Goal: Task Accomplishment & Management: Manage account settings

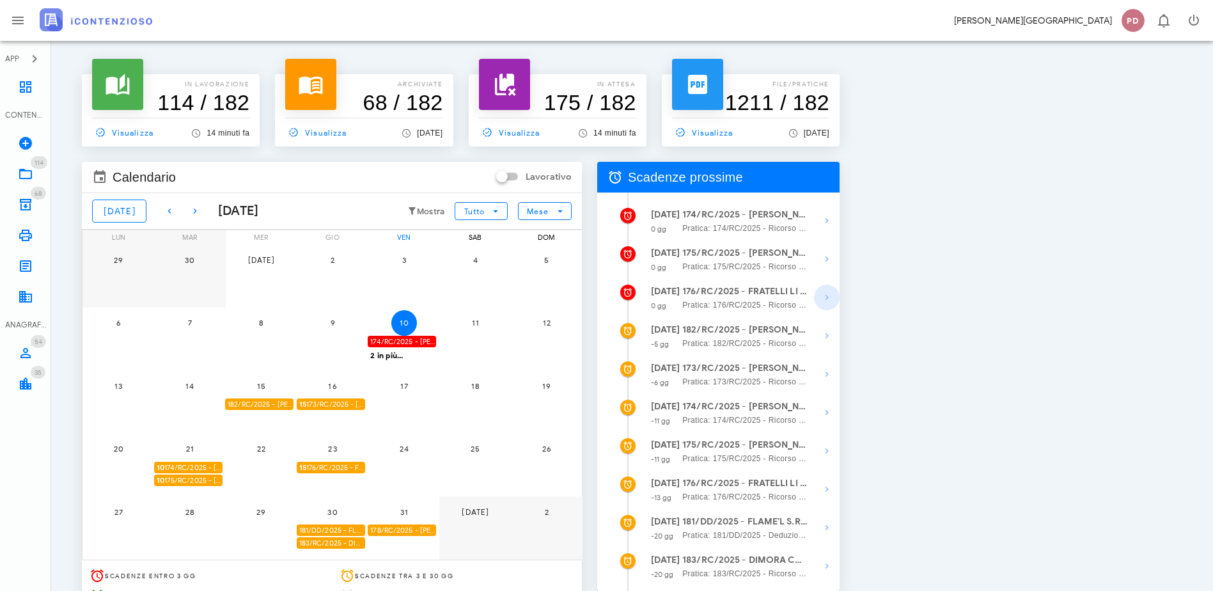
click at [834, 297] on icon "button" at bounding box center [826, 297] width 15 height 15
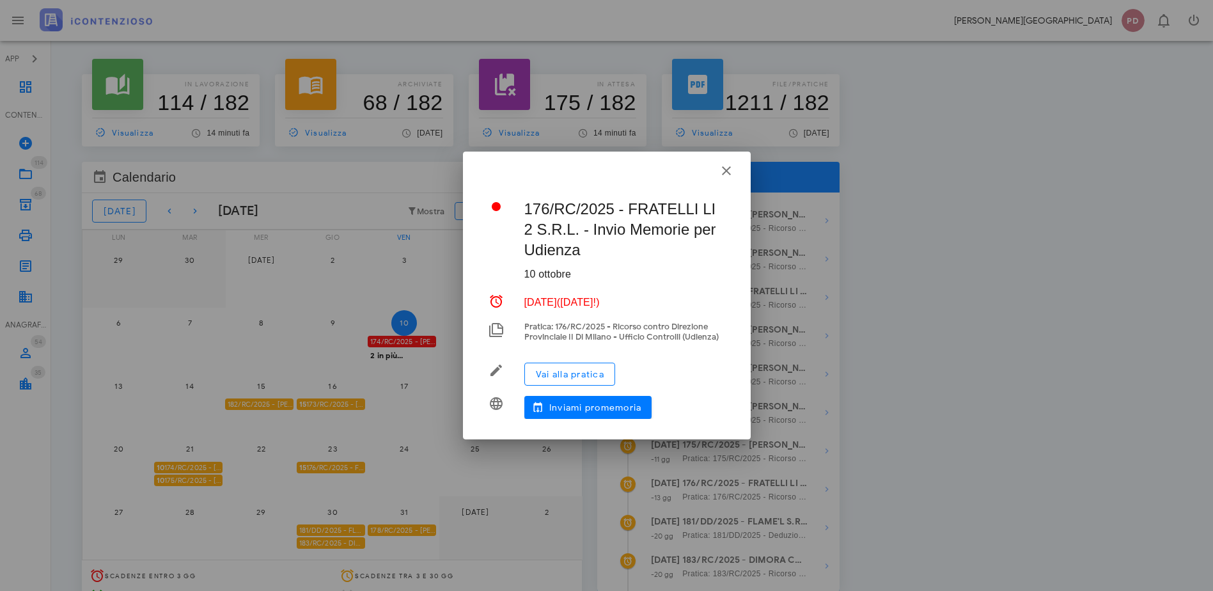
click at [591, 359] on div "Vai alla pratica" at bounding box center [624, 373] width 201 height 33
click at [593, 370] on span "Vai alla pratica" at bounding box center [569, 374] width 69 height 11
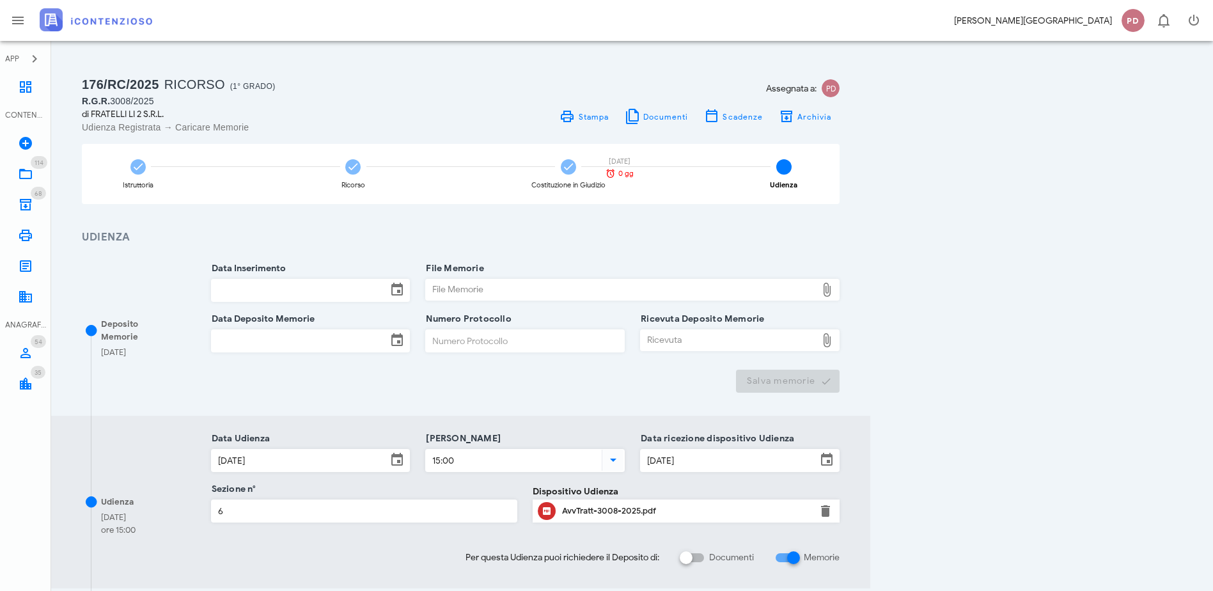
click at [278, 295] on input "Data Inserimento" at bounding box center [300, 290] width 176 height 22
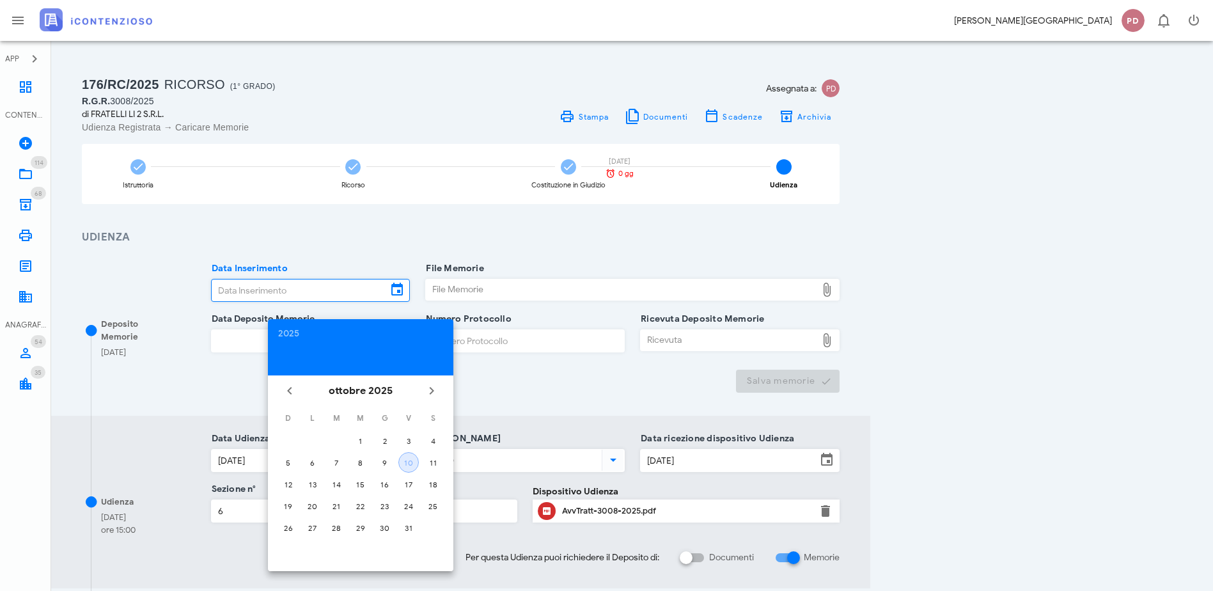
click at [410, 464] on div "10" at bounding box center [408, 463] width 19 height 10
type input "[DATE]"
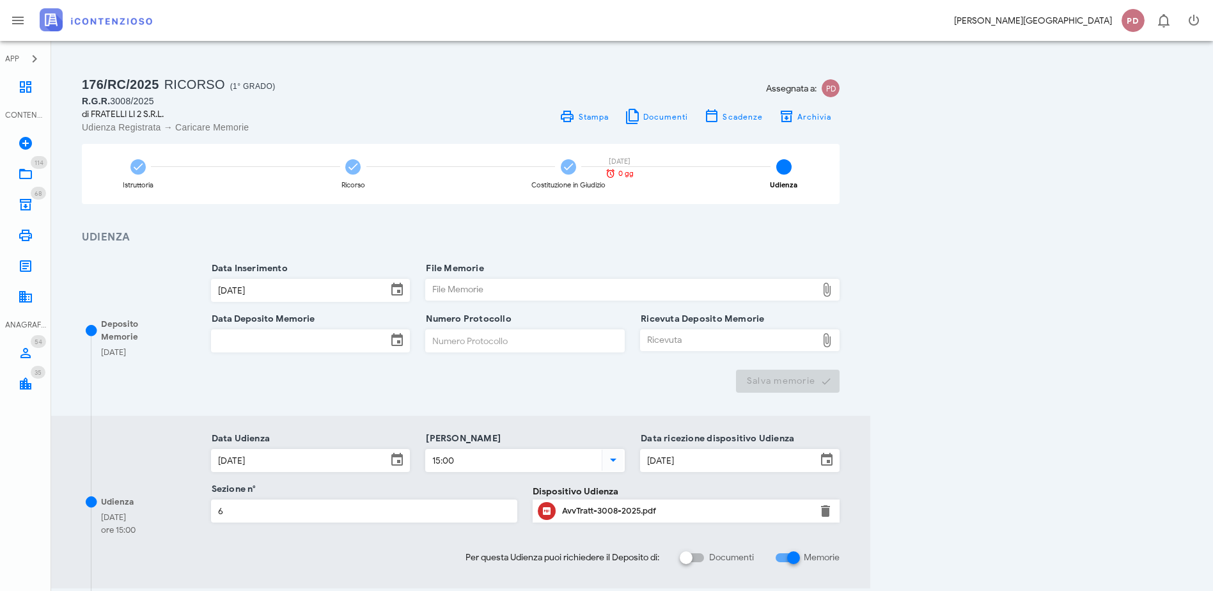
click at [361, 348] on input "Data Deposito Memorie" at bounding box center [300, 341] width 176 height 22
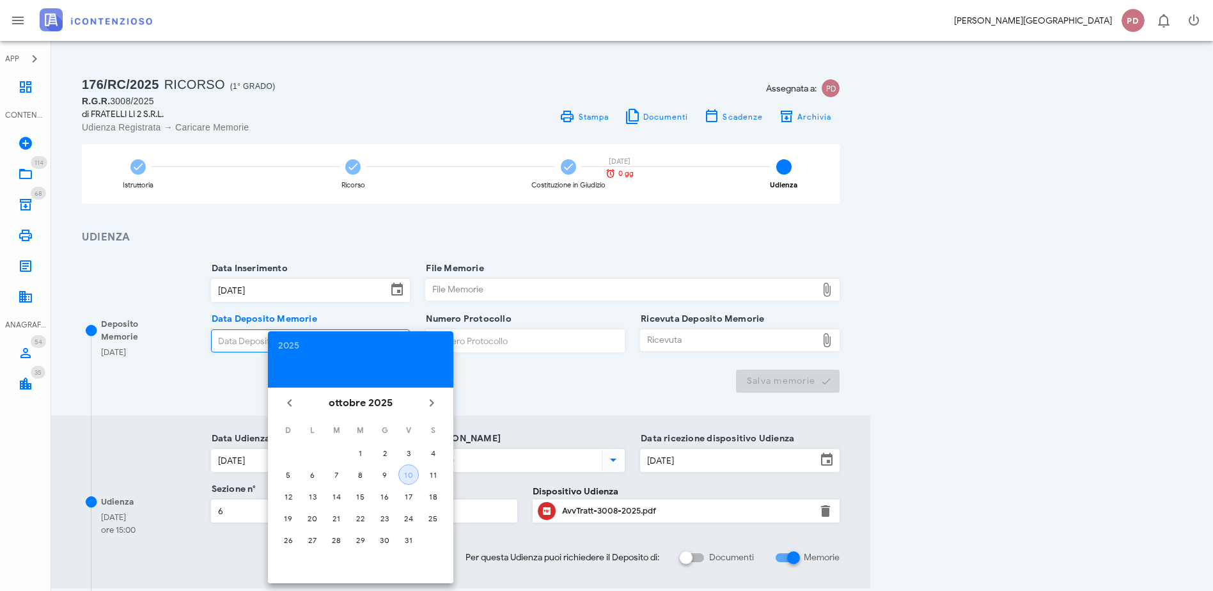
click at [416, 472] on div "10" at bounding box center [408, 475] width 19 height 10
type input "10/10/2025"
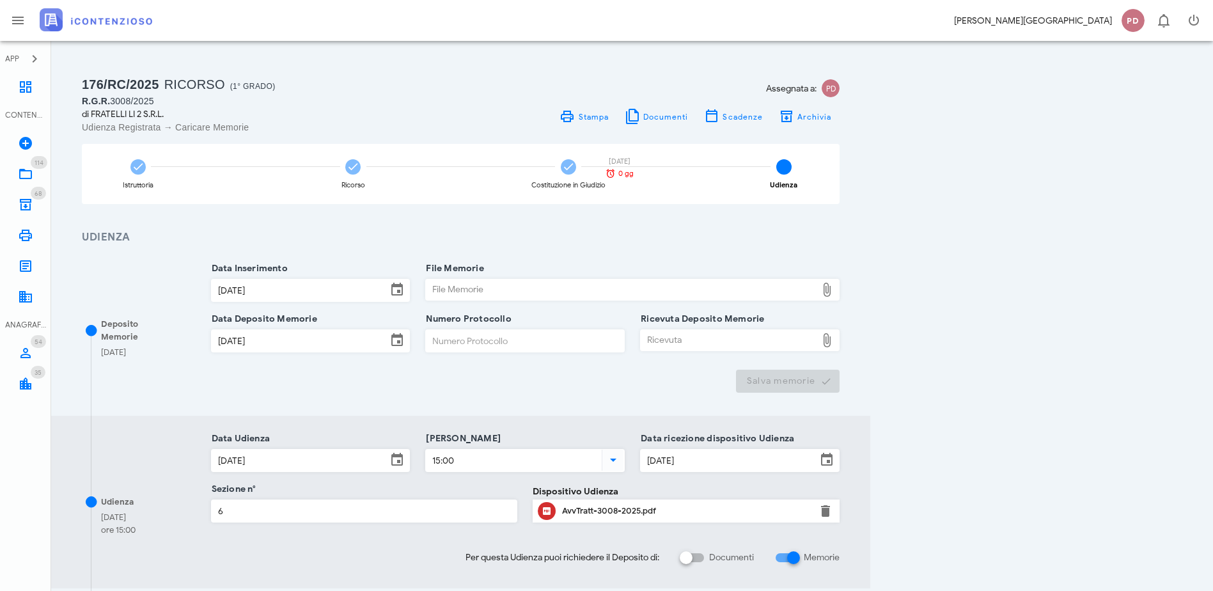
click at [593, 297] on div "File Memorie" at bounding box center [621, 289] width 391 height 20
type input "C:\fakepath\MEMORIE ILLUSTRATIVE_RIC653.pdf"
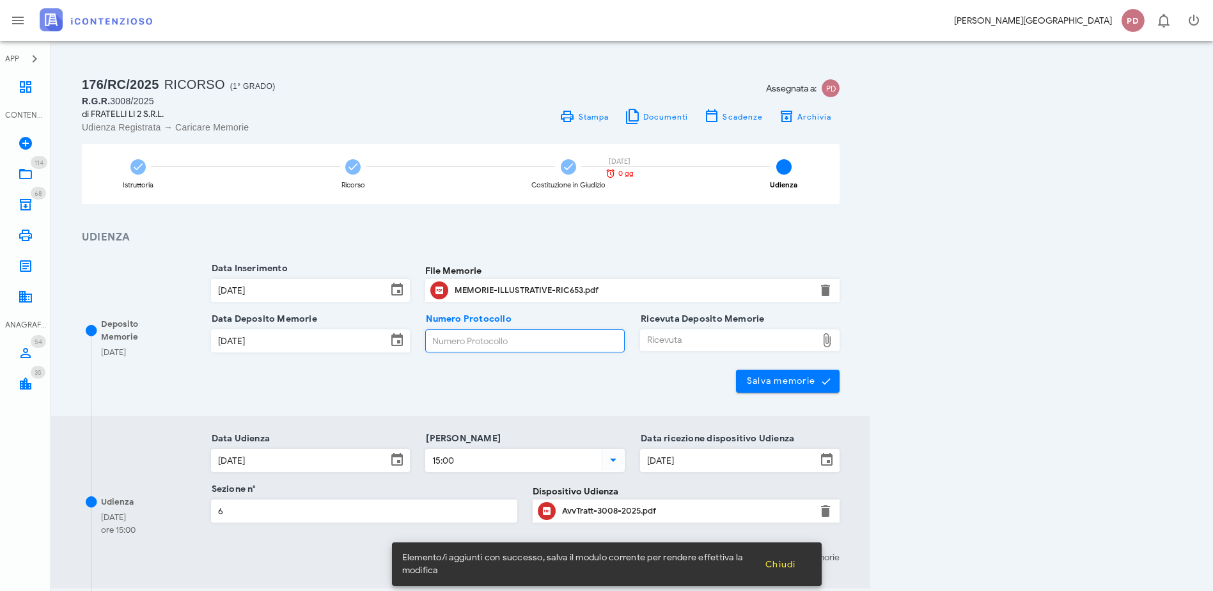
click at [624, 338] on input "Numero Protocollo" at bounding box center [525, 341] width 198 height 22
click at [817, 338] on div "Ricevuta" at bounding box center [729, 340] width 176 height 20
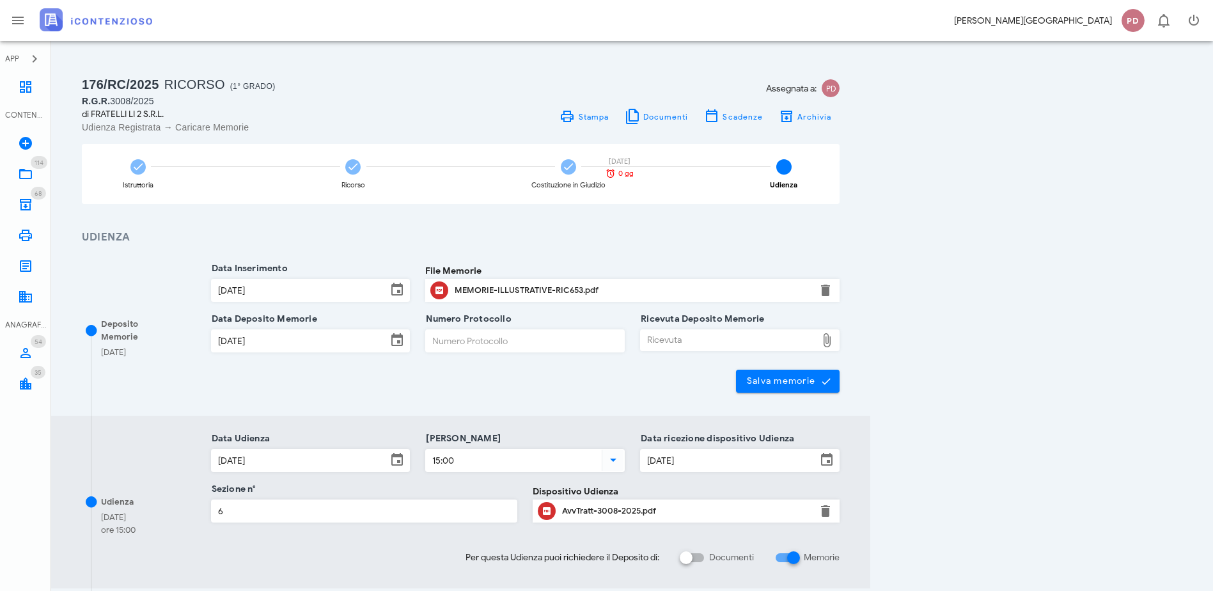
type input "C:\fakepath\Ricevuta_NIR_D-3717242-2025.pdf"
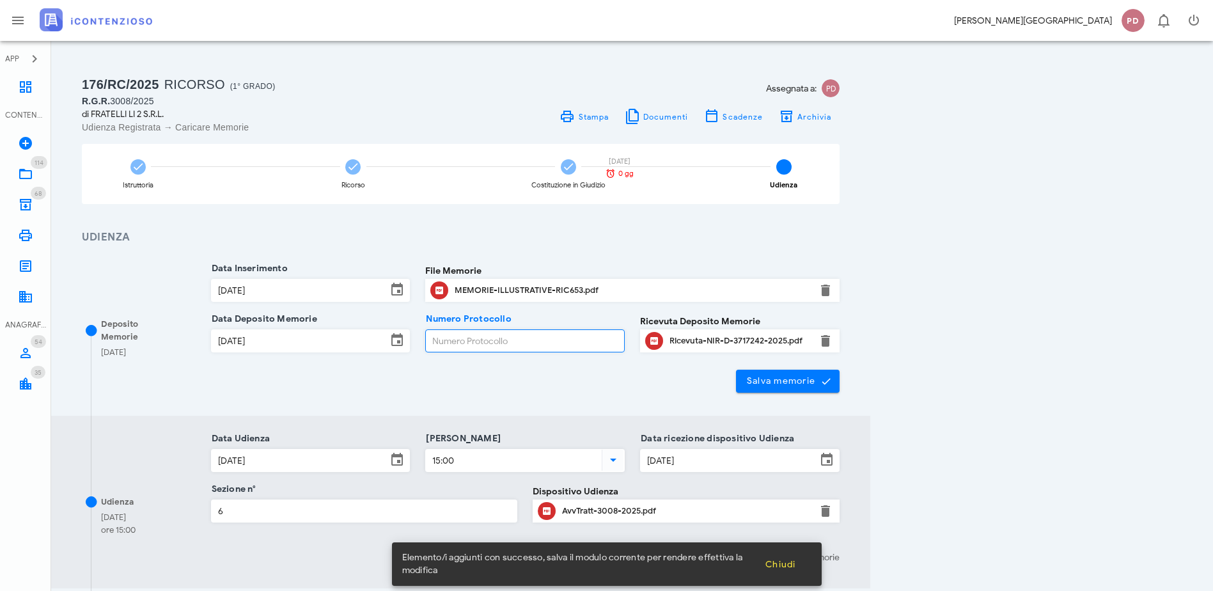
click at [624, 349] on input "Numero Protocollo" at bounding box center [525, 341] width 198 height 22
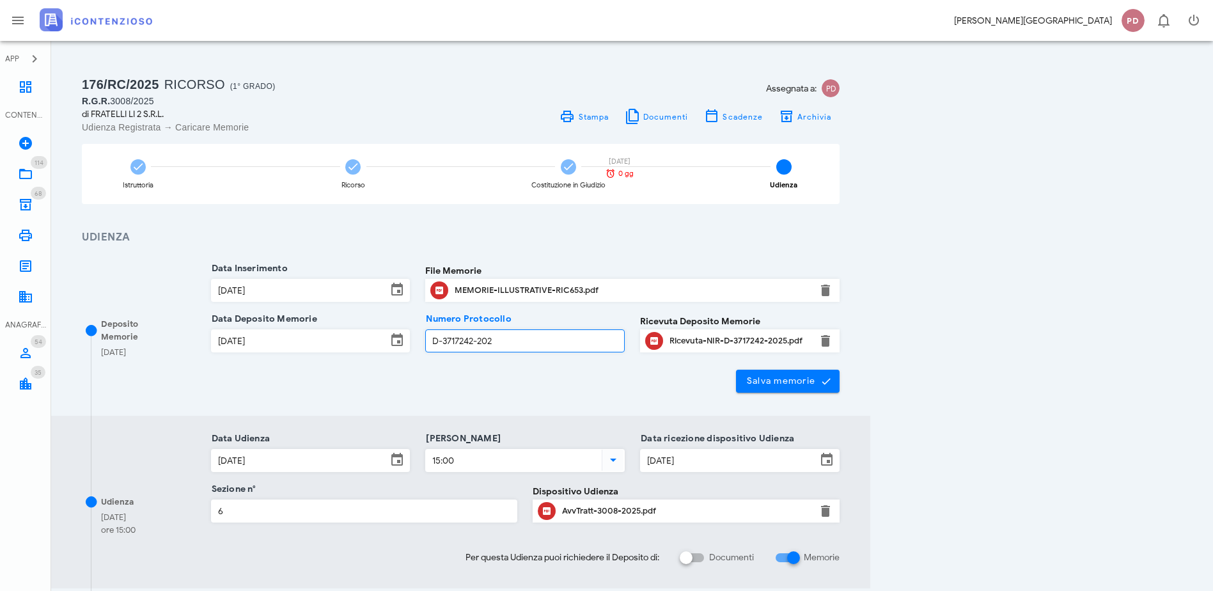
type input "D-3717242-2025"
drag, startPoint x: 666, startPoint y: 340, endPoint x: 490, endPoint y: 335, distance: 175.3
click at [490, 335] on div "Data Deposito Memorie 10/10/2025 Numero Protocollo D-3717242-2025 Ricevuta Depo…" at bounding box center [525, 344] width 645 height 51
click at [810, 341] on div "Ricevuta-NIR-D-3717242-2025.pdf" at bounding box center [739, 341] width 141 height 10
click at [618, 348] on input "Numero Protocollo" at bounding box center [525, 341] width 198 height 22
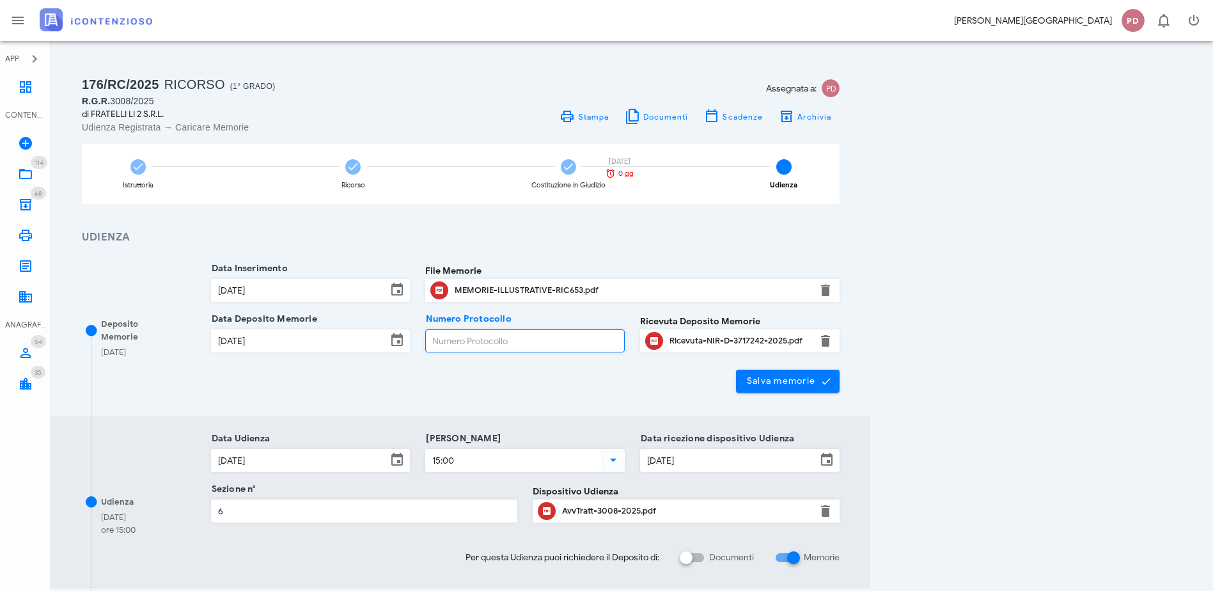
paste input "25101010403470851"
click at [830, 382] on span "Salva memorie" at bounding box center [788, 381] width 84 height 12
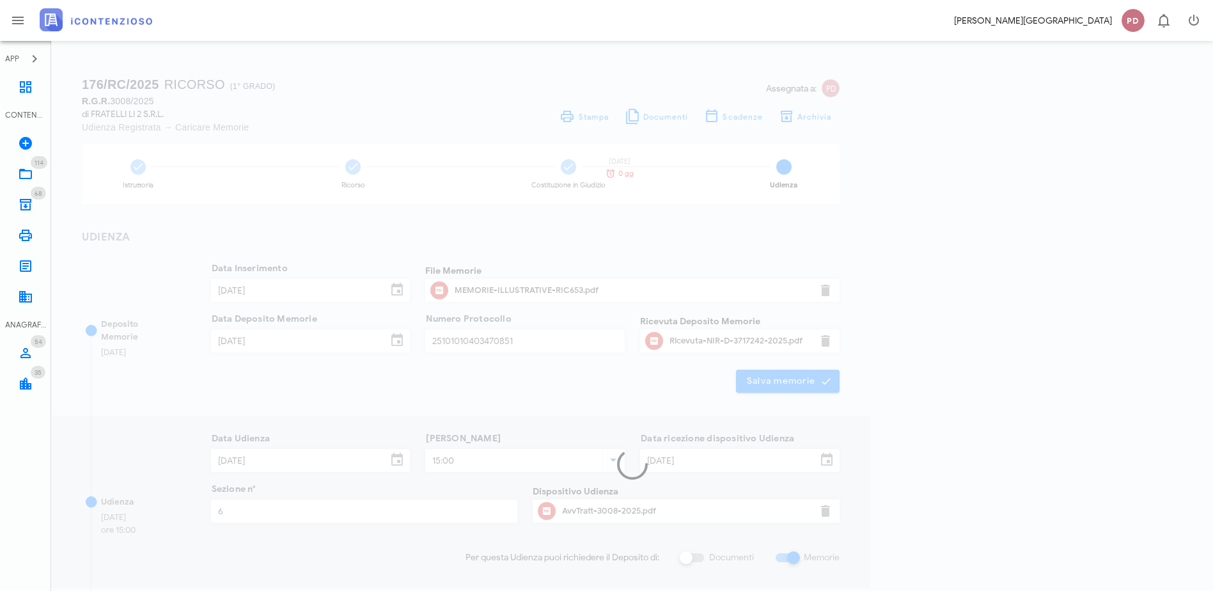
type input "25101010403470851"
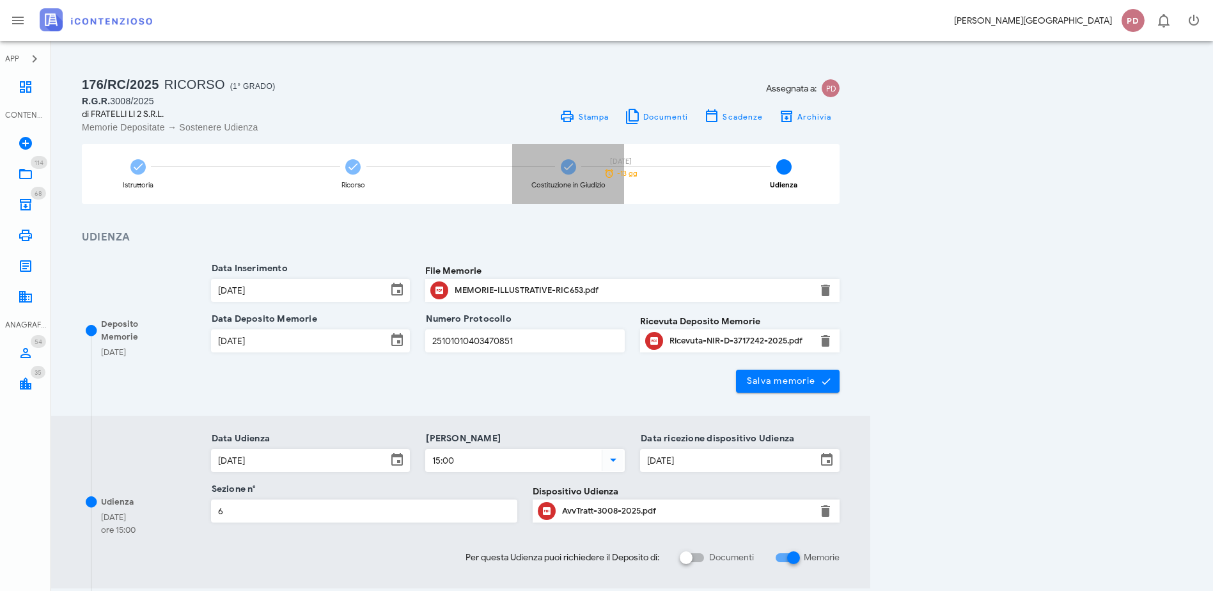
click at [624, 170] on div "Costituzione in Giudizio" at bounding box center [568, 174] width 112 height 60
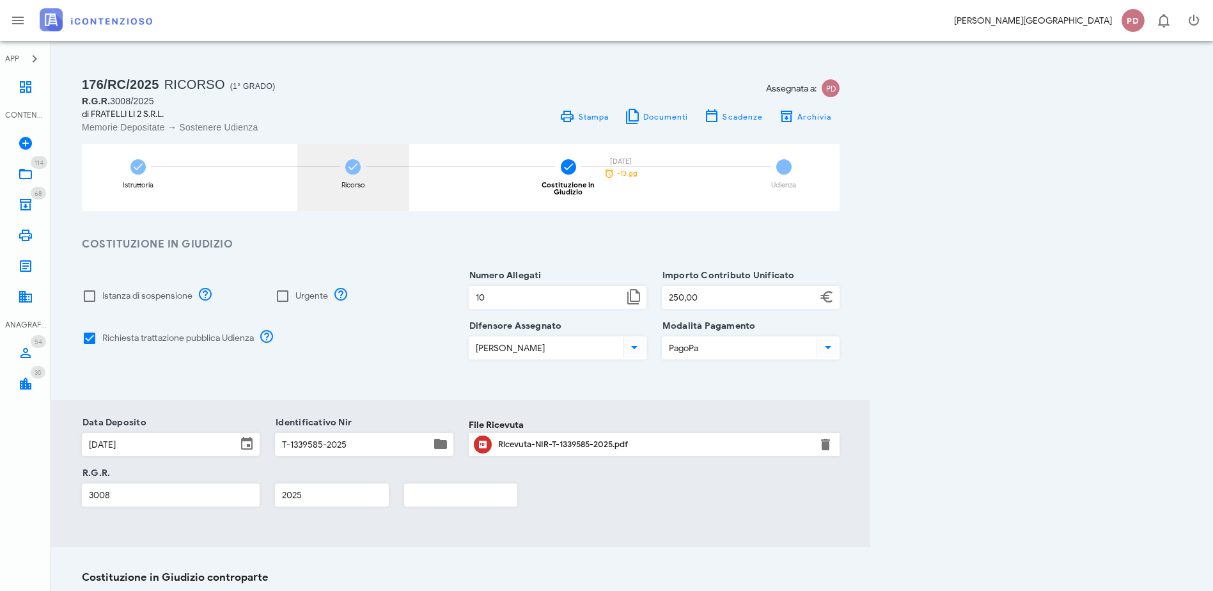
click at [409, 180] on div "Ricorso" at bounding box center [353, 177] width 112 height 67
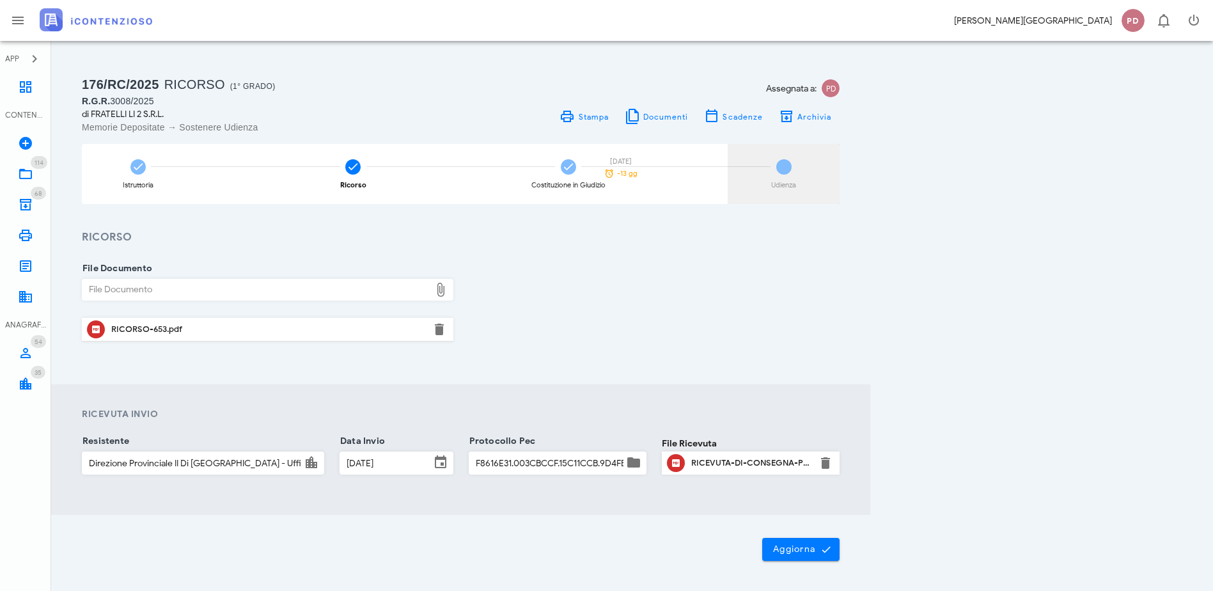
click at [840, 178] on div "4 Udienza 23/10/2025 -13 gg" at bounding box center [784, 174] width 112 height 60
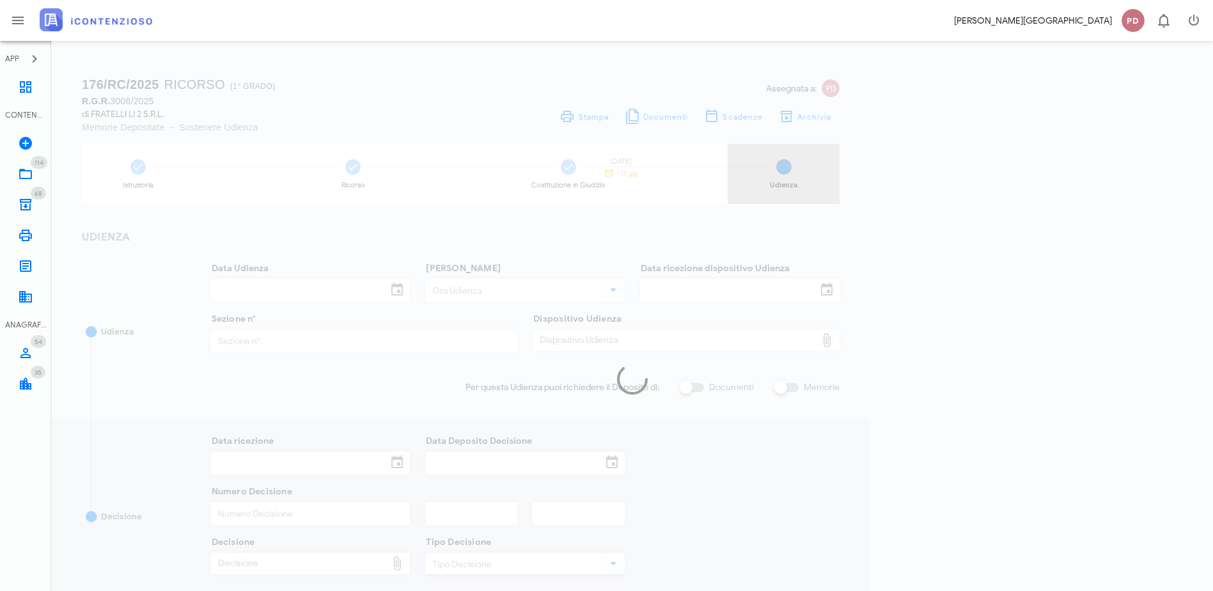
type input "23/10/2025"
type input "15:00"
type input "01/08/2025"
type input "6"
checkbox input "true"
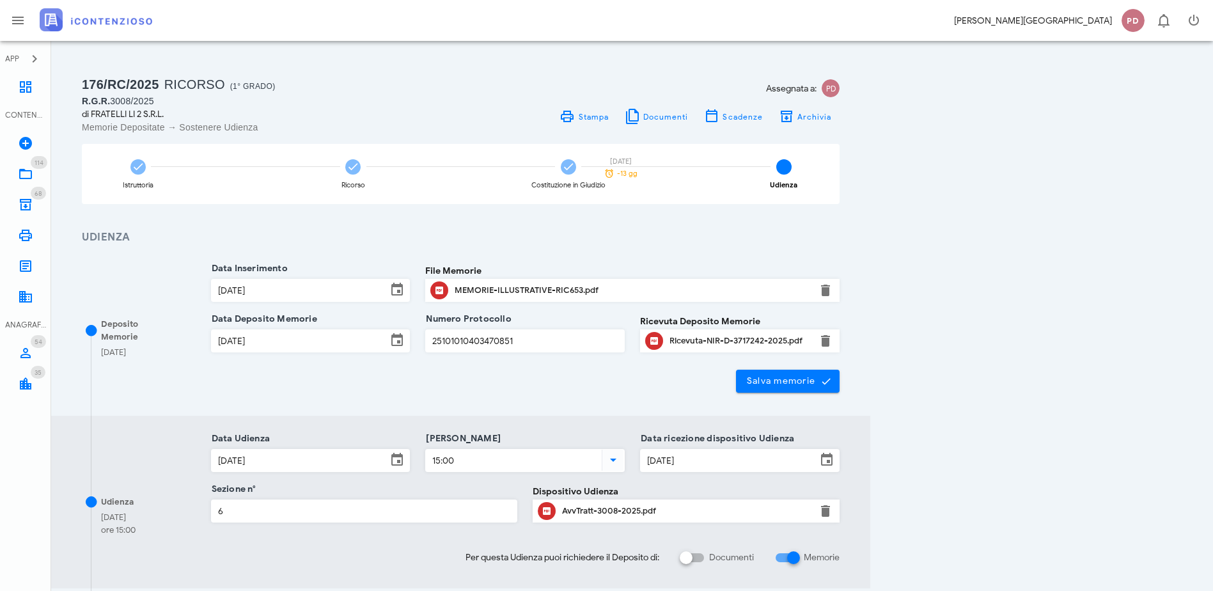
click at [97, 16] on img at bounding box center [96, 19] width 113 height 23
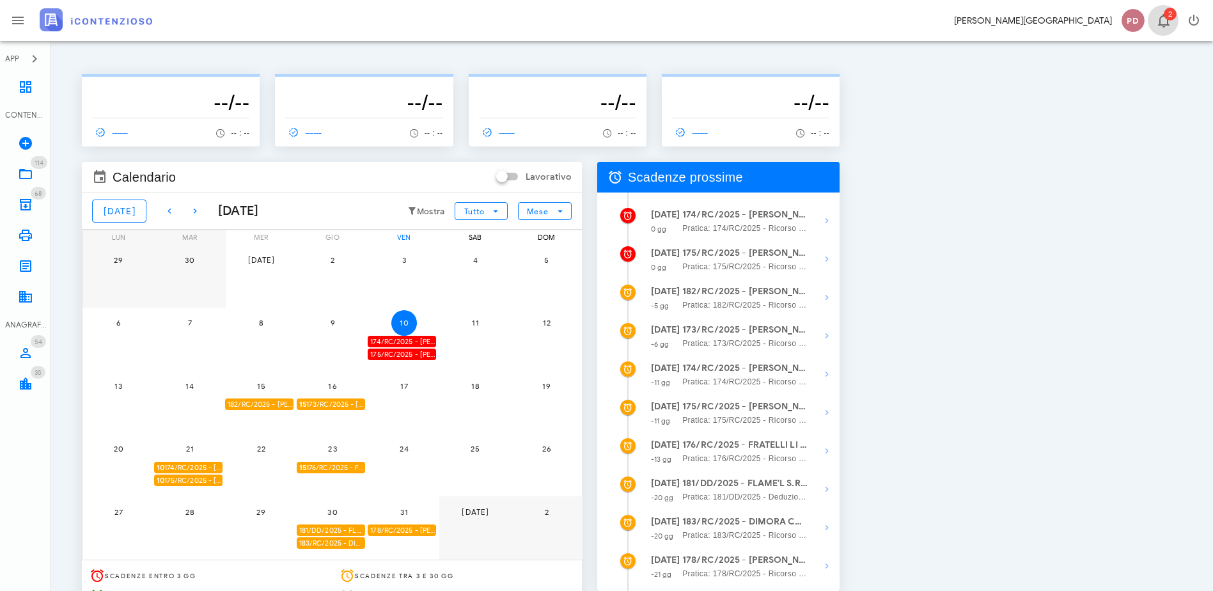
click at [1160, 19] on icon "button" at bounding box center [1163, 20] width 15 height 15
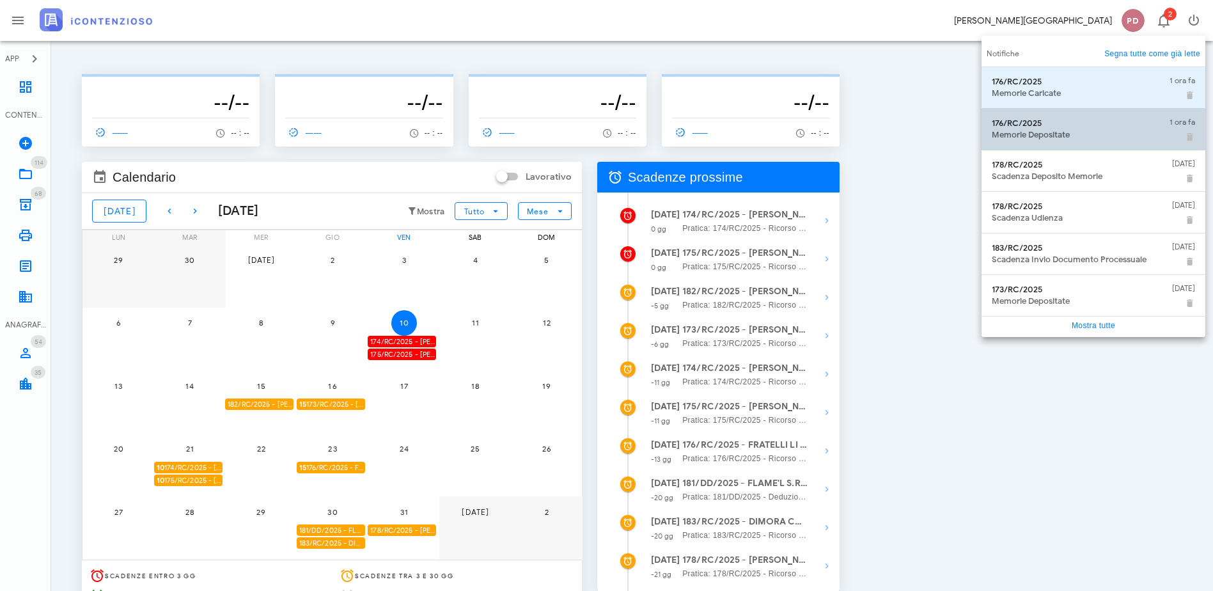
click at [1104, 136] on div "Memorie Depositate" at bounding box center [1076, 135] width 168 height 10
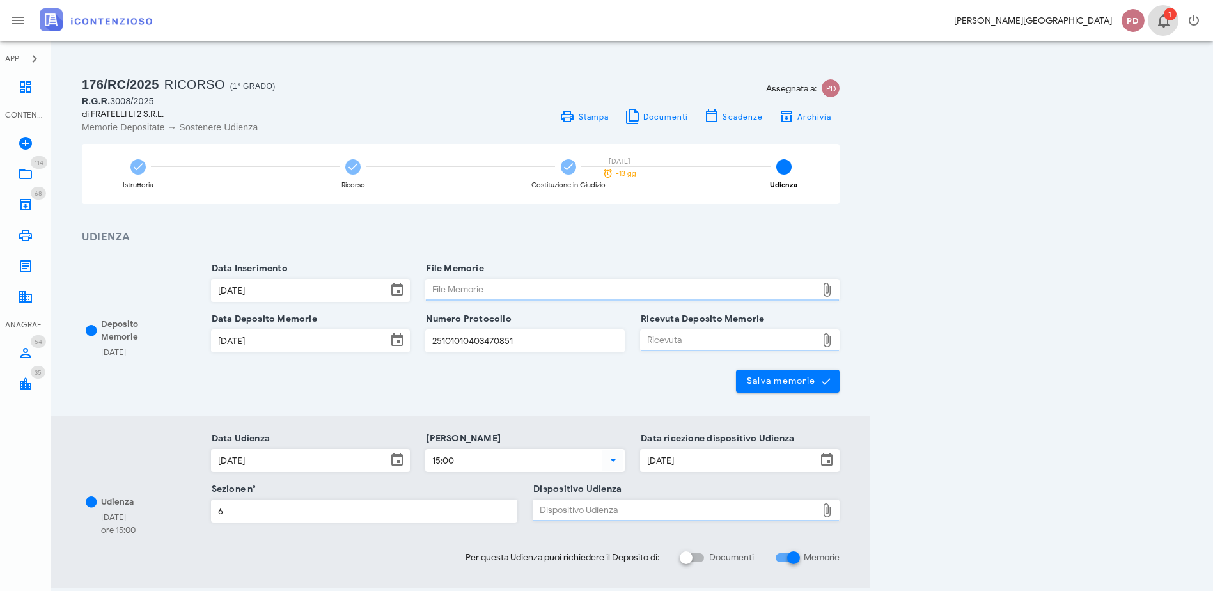
click at [1164, 26] on icon "button" at bounding box center [1163, 20] width 15 height 15
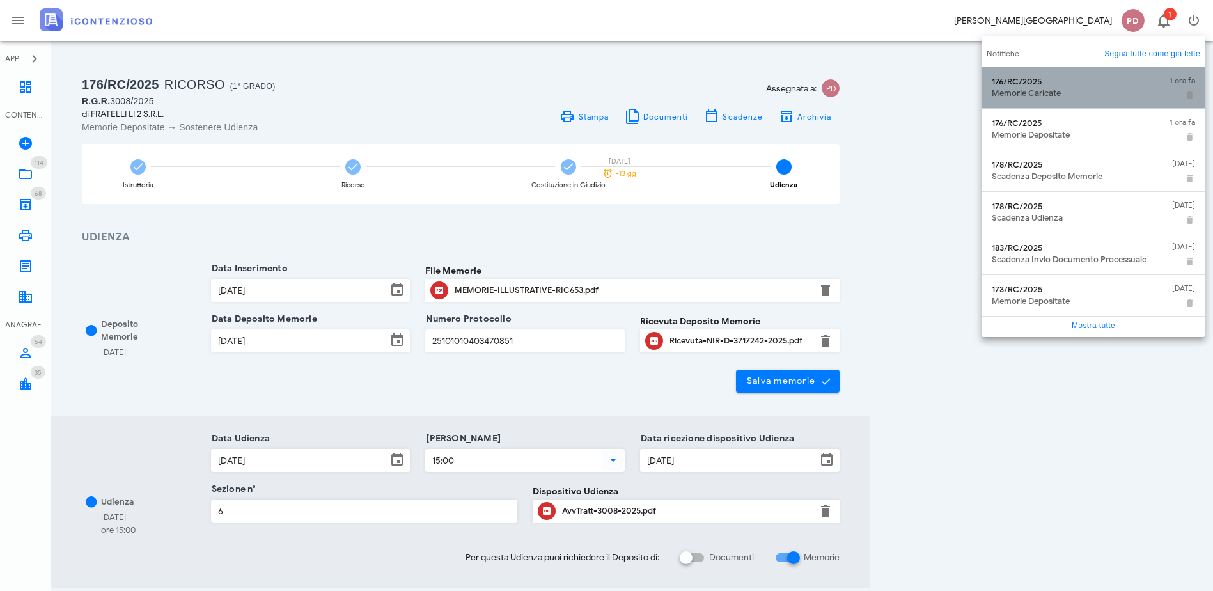
click at [1137, 91] on div "Memorie Caricate" at bounding box center [1076, 93] width 168 height 10
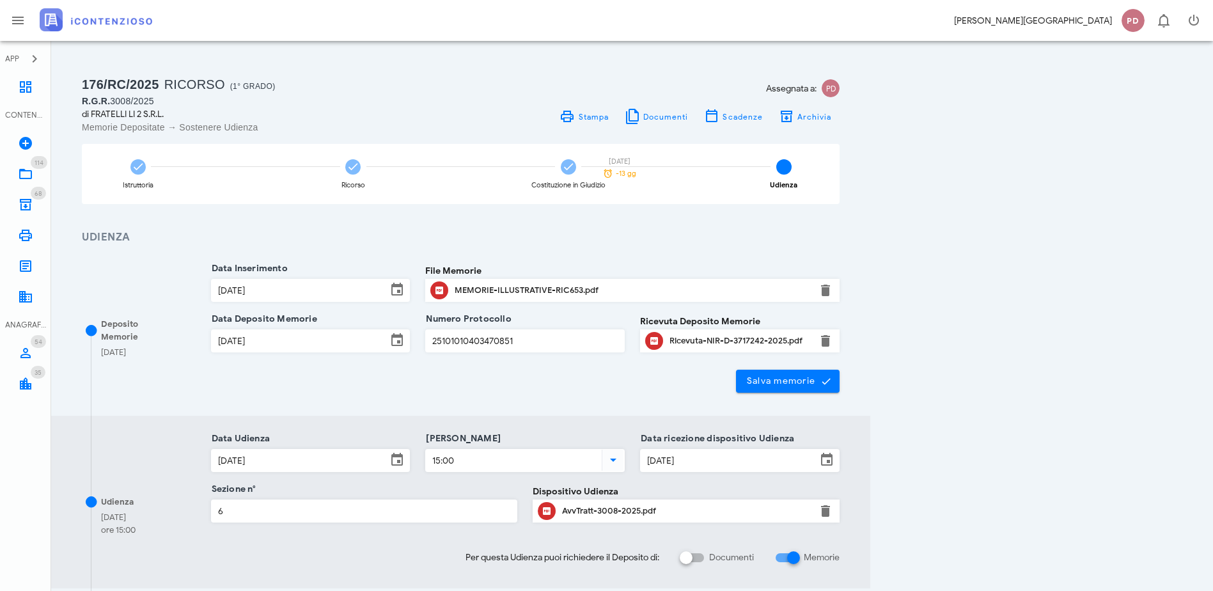
click at [101, 26] on img at bounding box center [96, 19] width 113 height 23
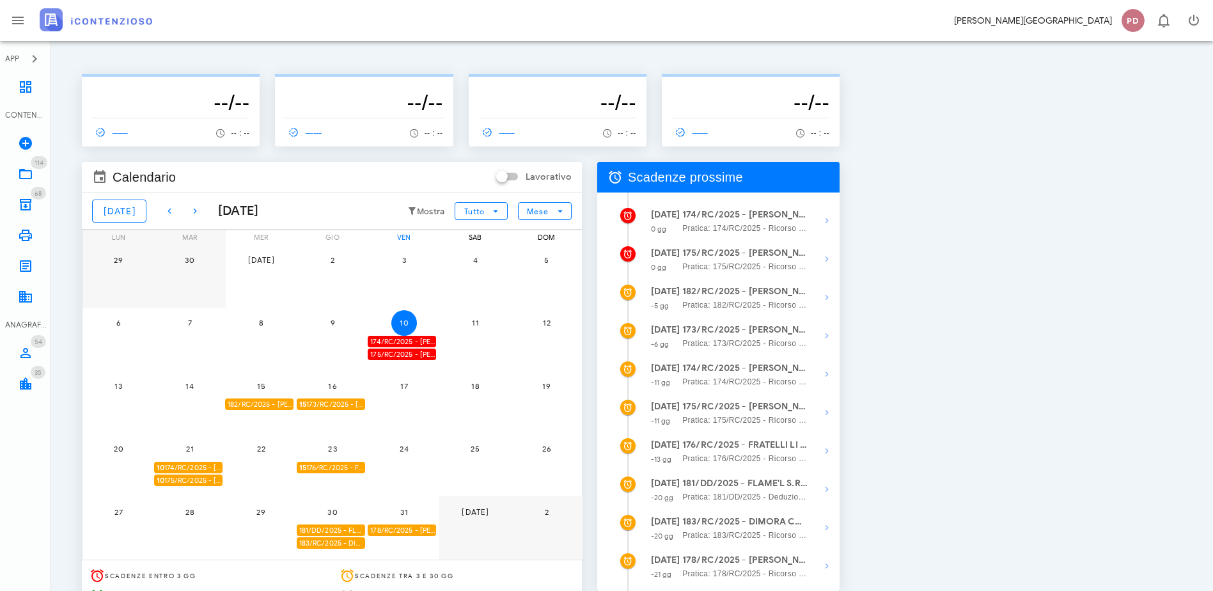
click at [436, 524] on div "178/RC/2025 - TIZIANA CARLA OLGA ELLI - Invio Memorie per Udienza" at bounding box center [402, 530] width 68 height 12
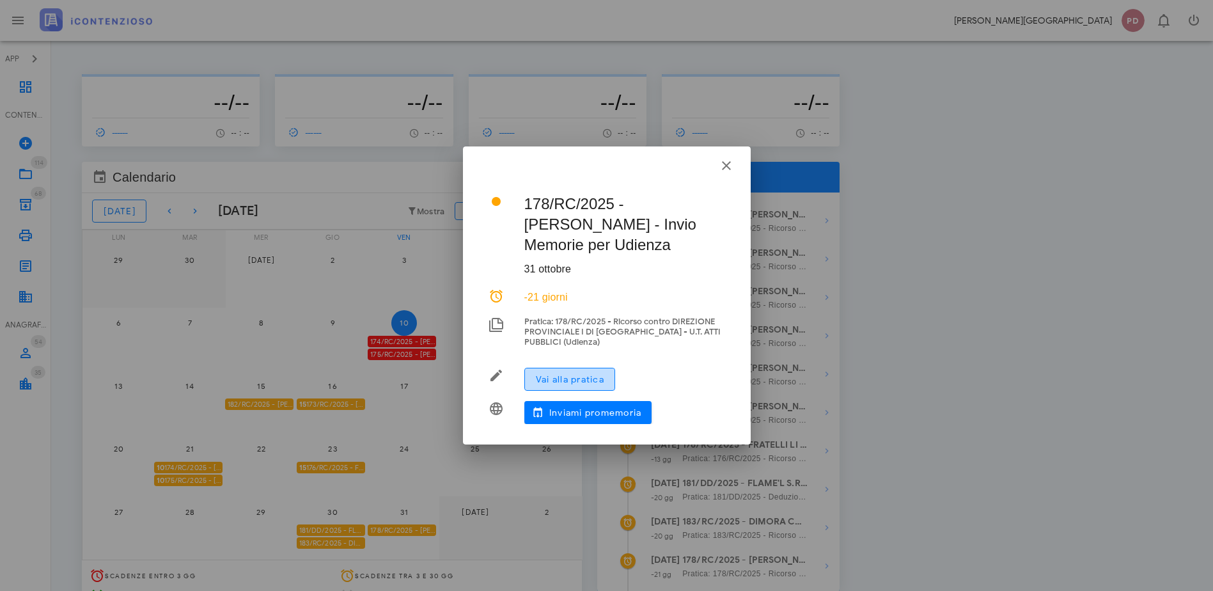
click at [564, 382] on span "Vai alla pratica" at bounding box center [569, 379] width 69 height 11
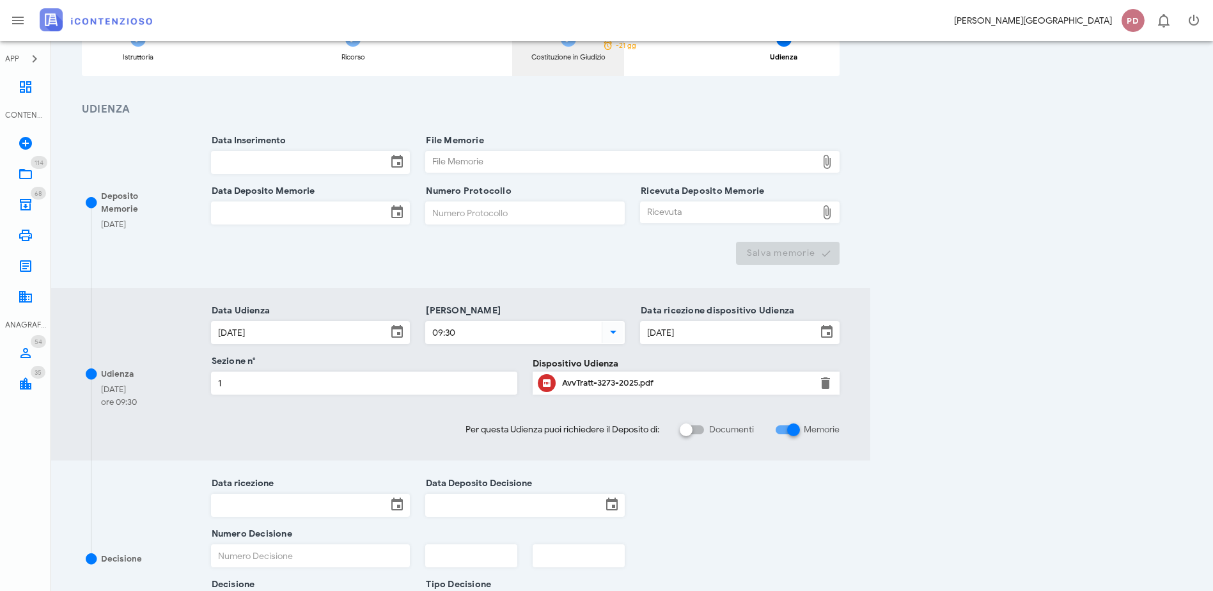
click at [624, 67] on div "Costituzione in Giudizio" at bounding box center [568, 46] width 112 height 60
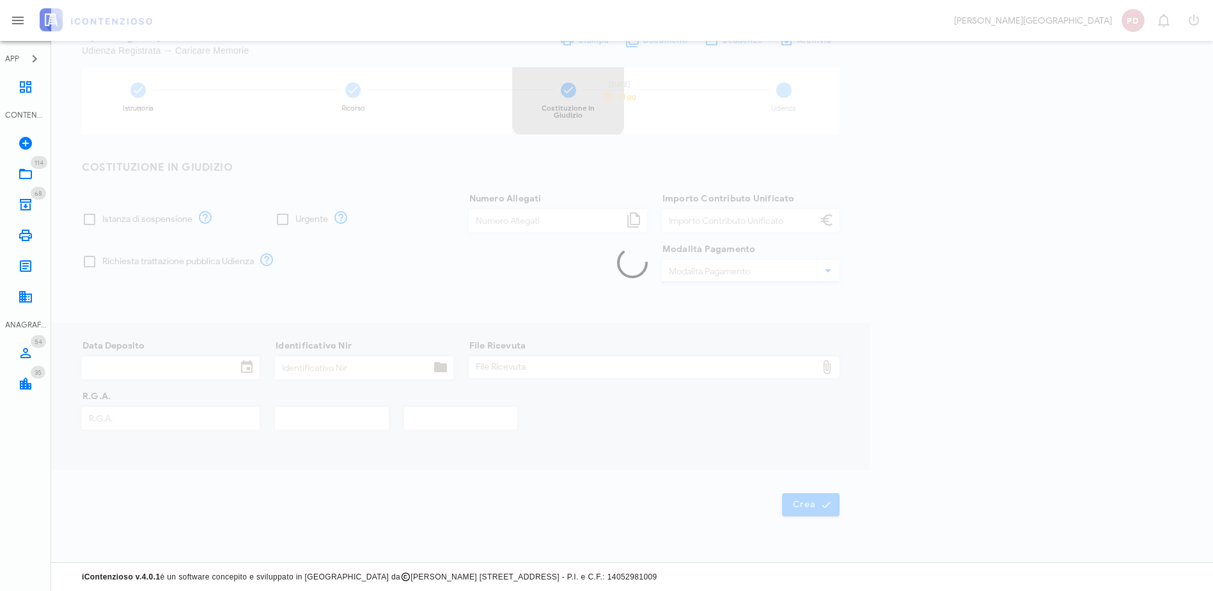
scroll to position [128, 0]
checkbox input "true"
type input "8"
type input "120,00"
type input "PagoPa"
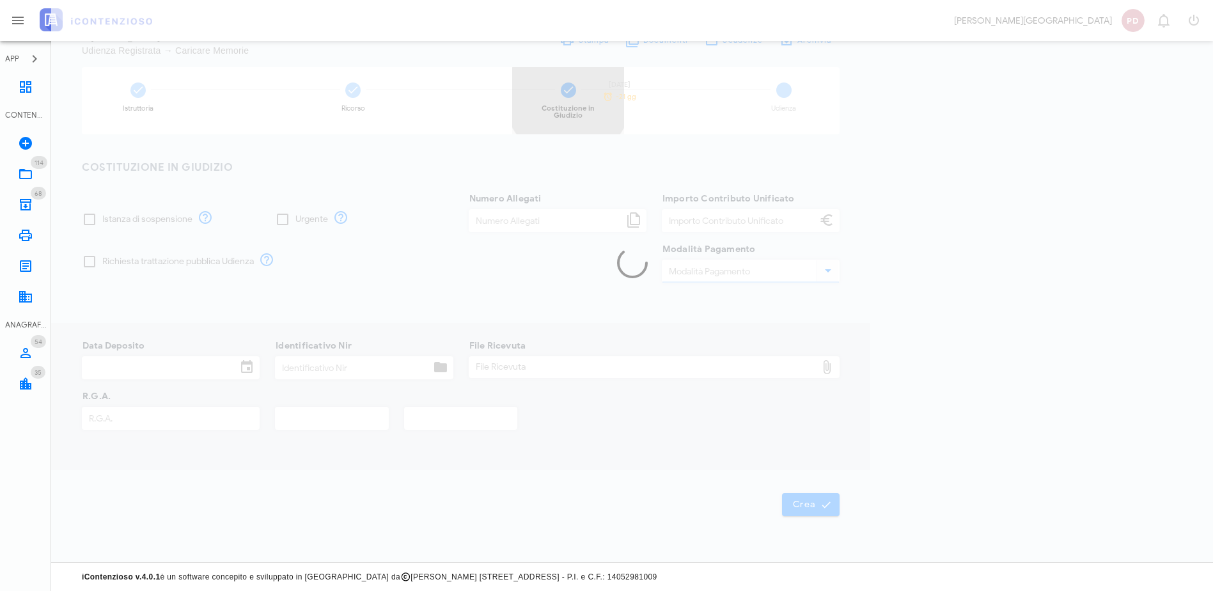
type input "[DATE]"
type input "T-1349893-2025"
type input "3273"
type input "2025"
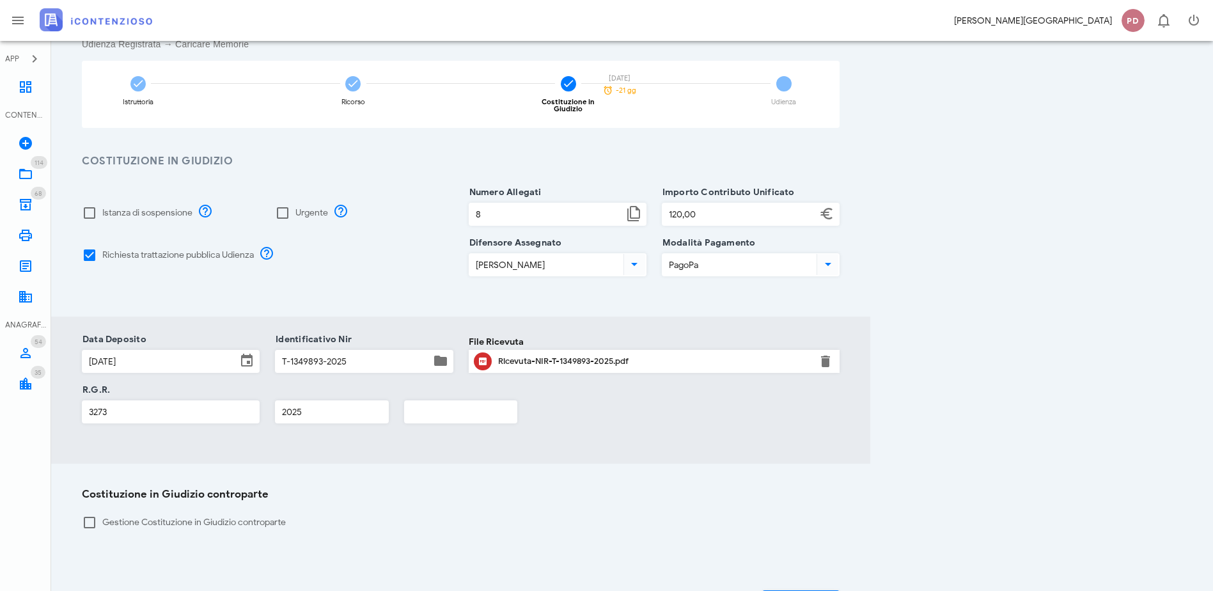
scroll to position [64, 0]
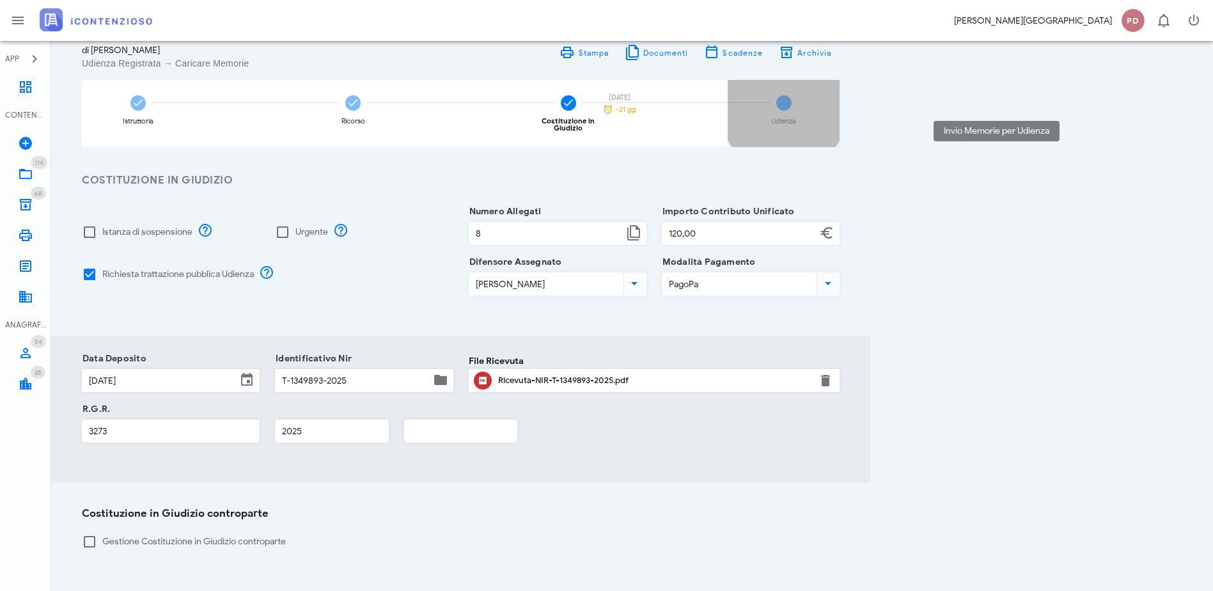
click at [642, 100] on div "31/10/2025" at bounding box center [619, 97] width 45 height 7
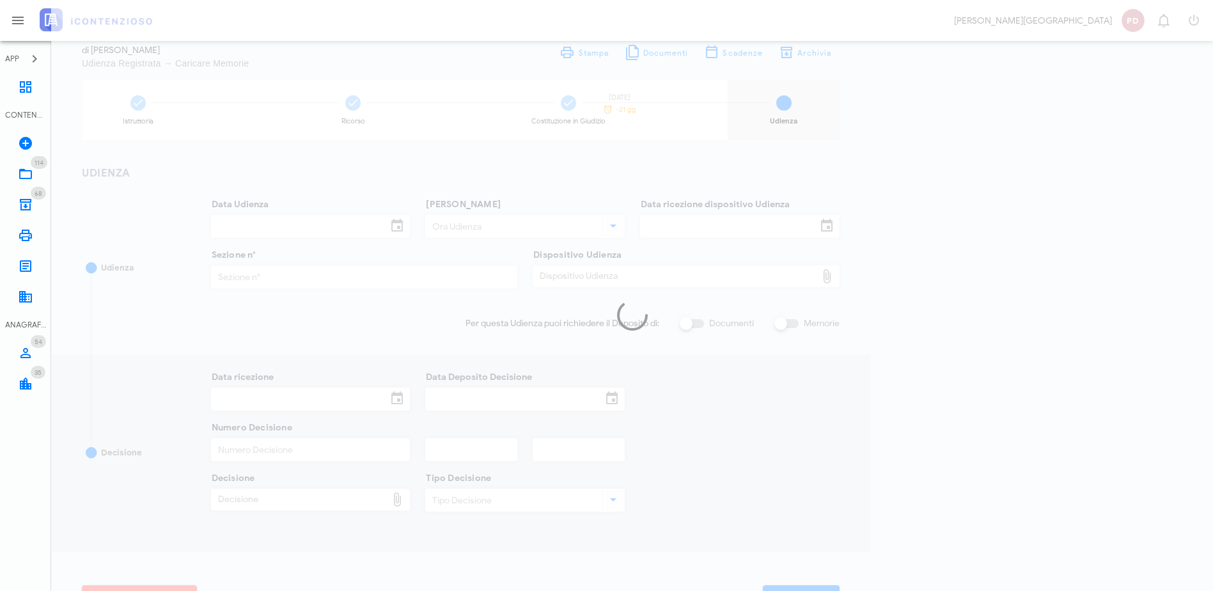
type input "11/11/2025"
type input "09:30"
type input "07/10/2025"
type input "1"
checkbox input "true"
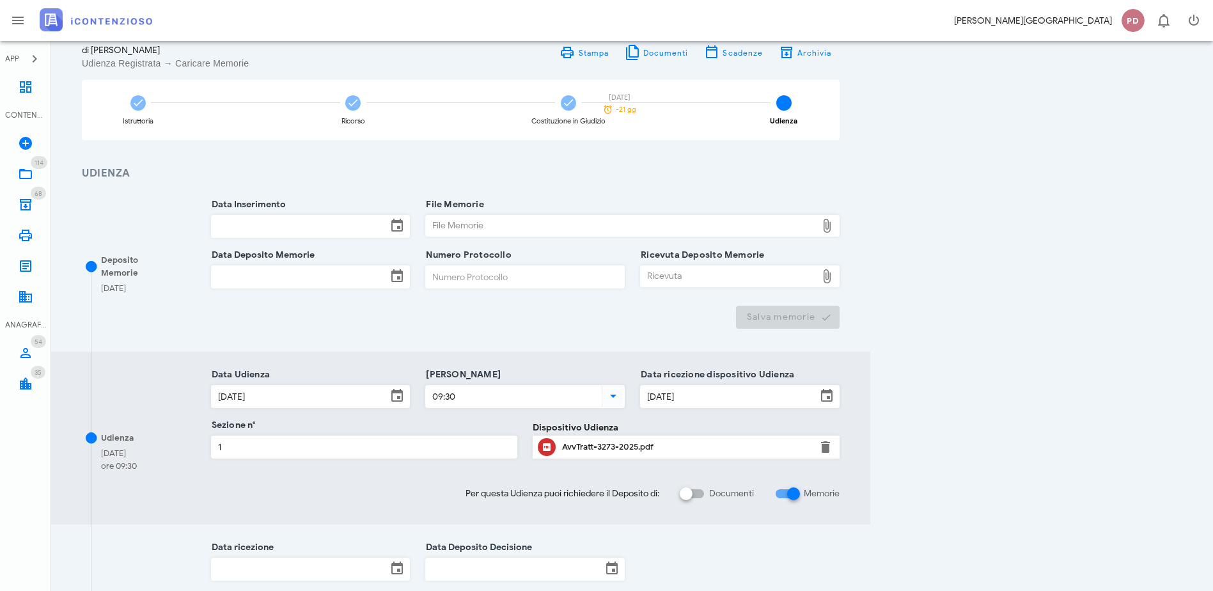
click at [137, 8] on img at bounding box center [96, 19] width 113 height 23
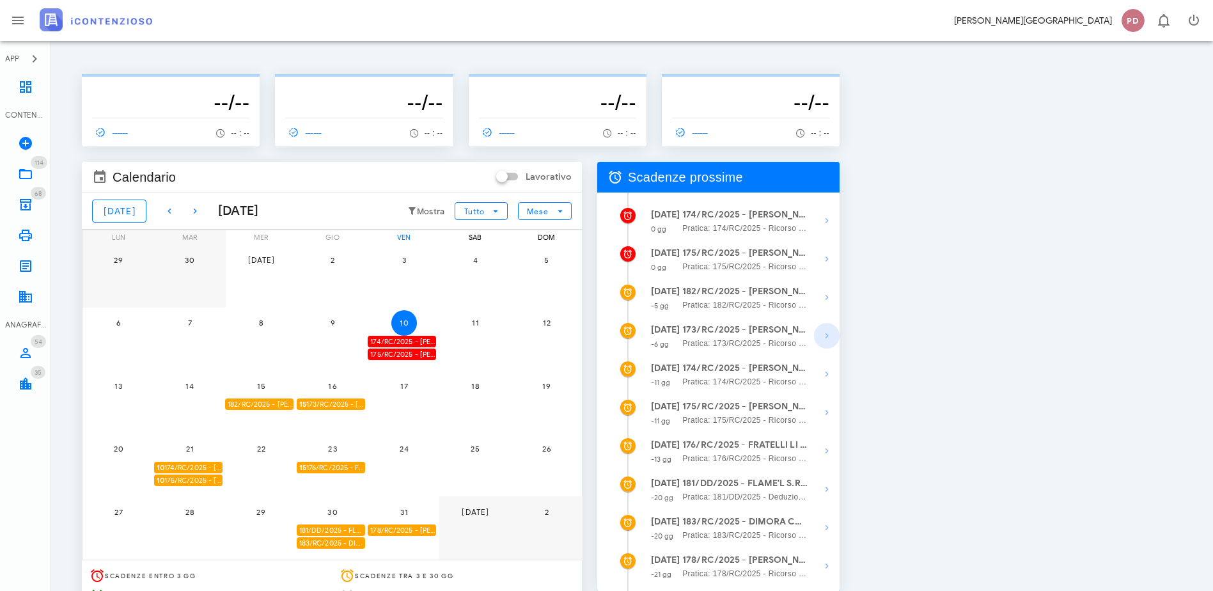
click at [834, 335] on icon "button" at bounding box center [826, 335] width 15 height 15
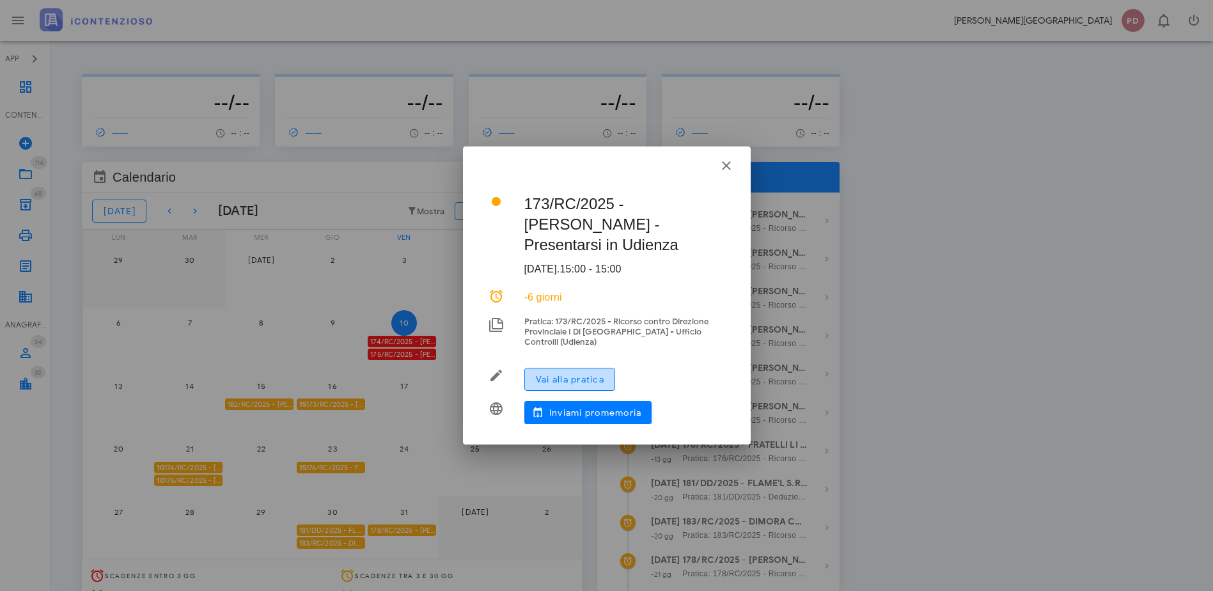
click at [577, 374] on span "Vai alla pratica" at bounding box center [569, 379] width 69 height 11
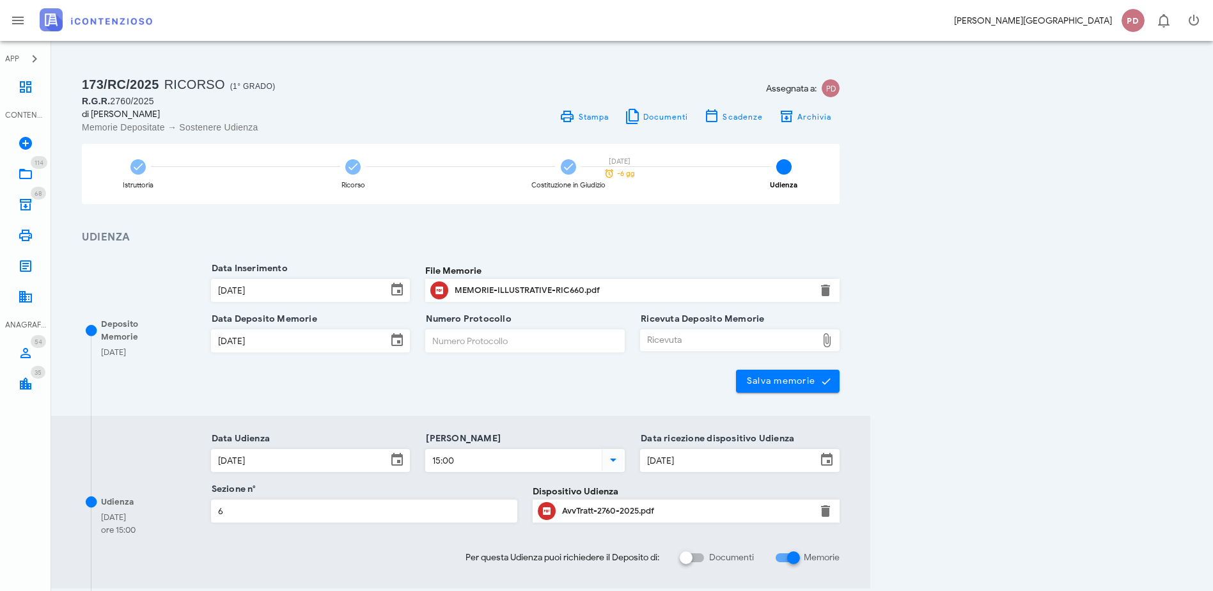
scroll to position [64, 0]
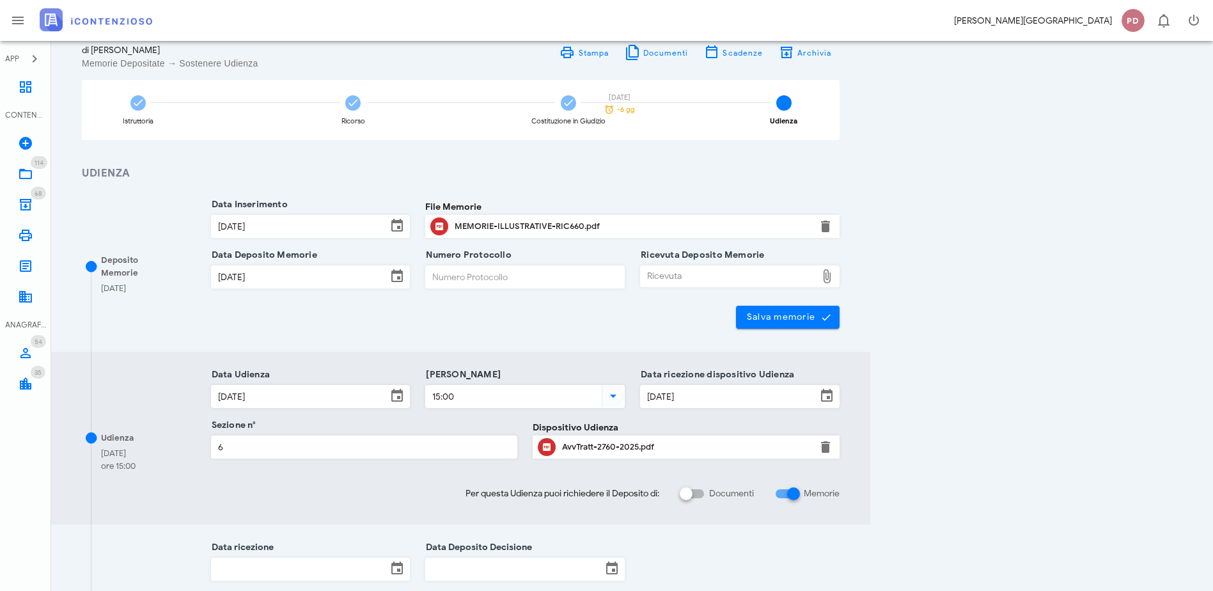
click at [817, 285] on div "Ricevuta" at bounding box center [729, 276] width 176 height 20
type input "C:\fakepath\Ricevuta_NIR_D-3698249-2025.pdf"
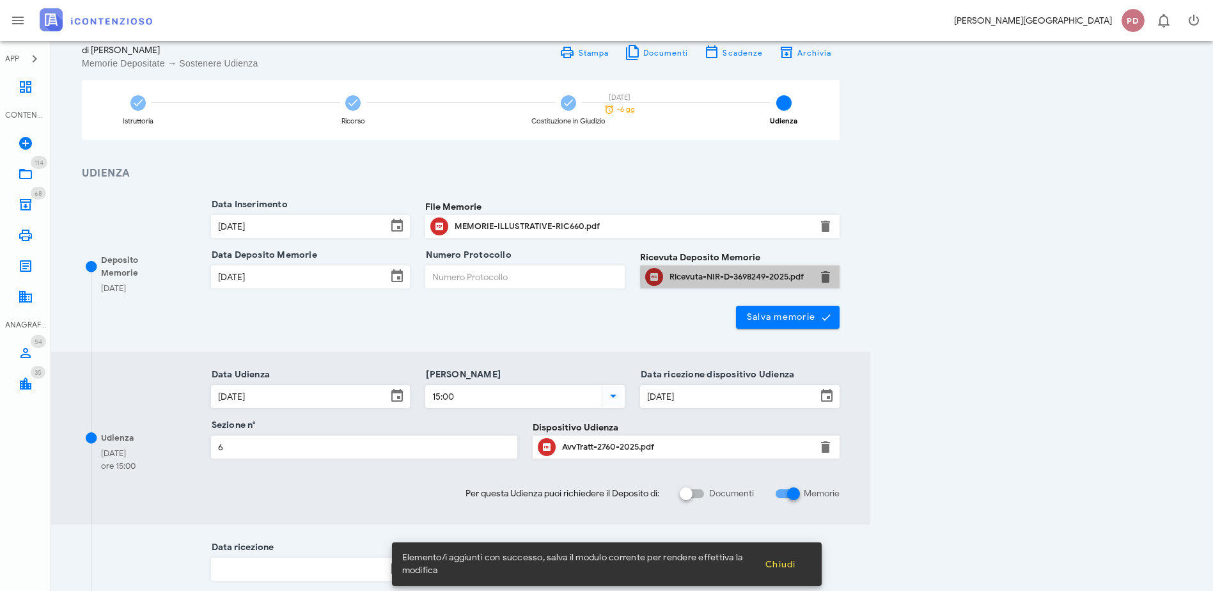
click at [810, 275] on div "Ricevuta-NIR-D-3698249-2025.pdf" at bounding box center [739, 277] width 141 height 10
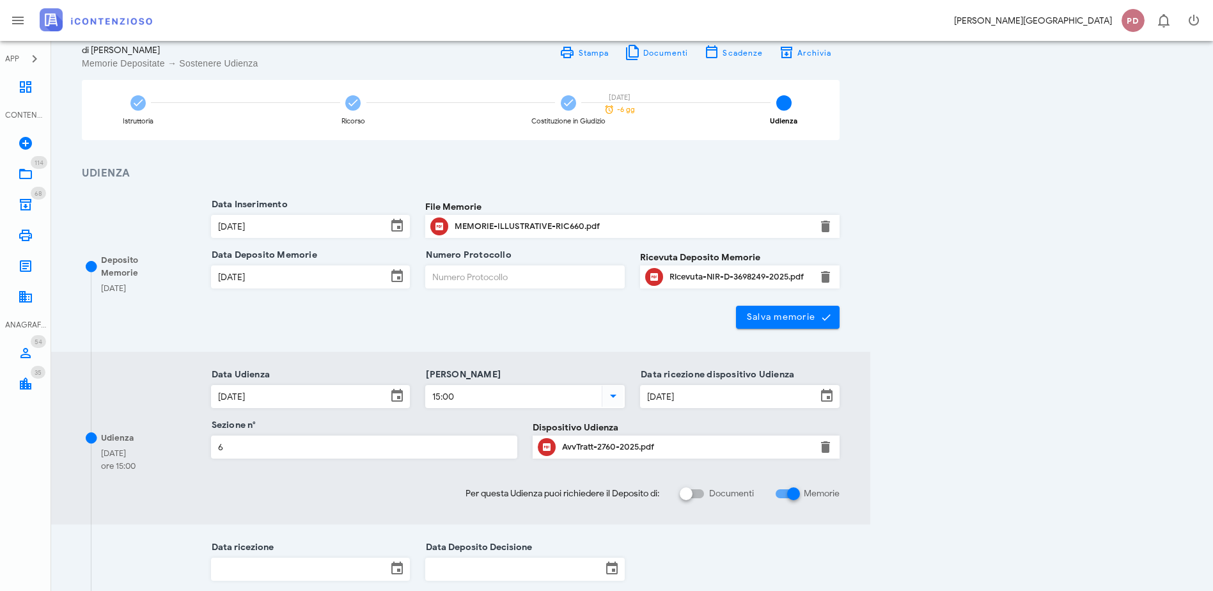
click at [624, 279] on input "Numero Protocollo" at bounding box center [525, 277] width 198 height 22
paste input "25100209503849063"
type input "25100209503849063"
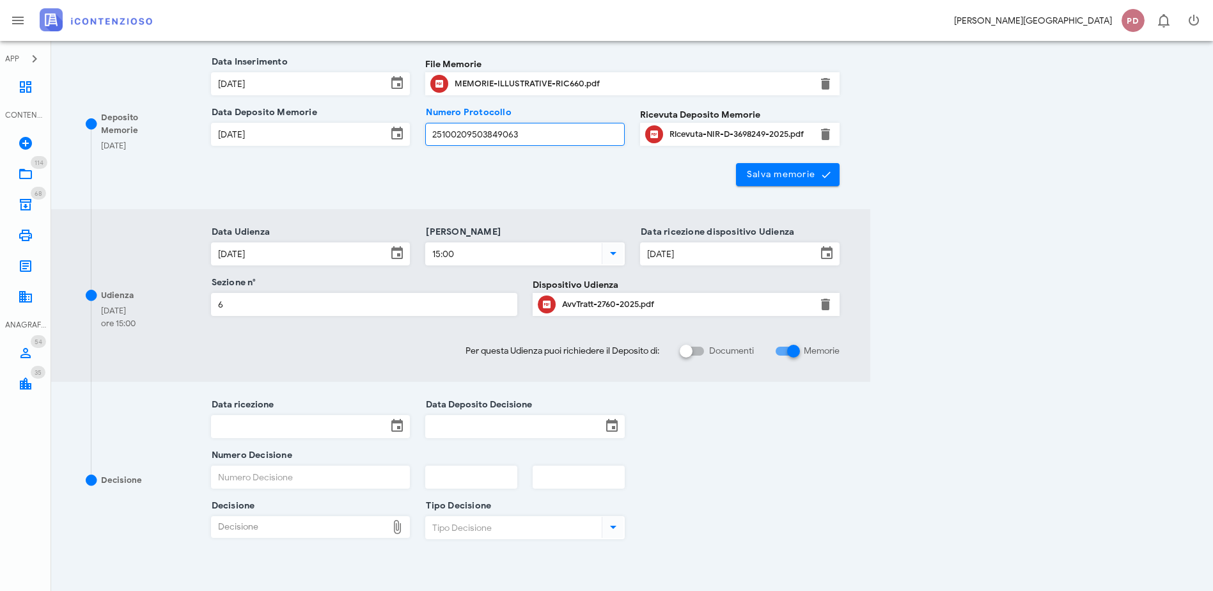
scroll to position [70, 0]
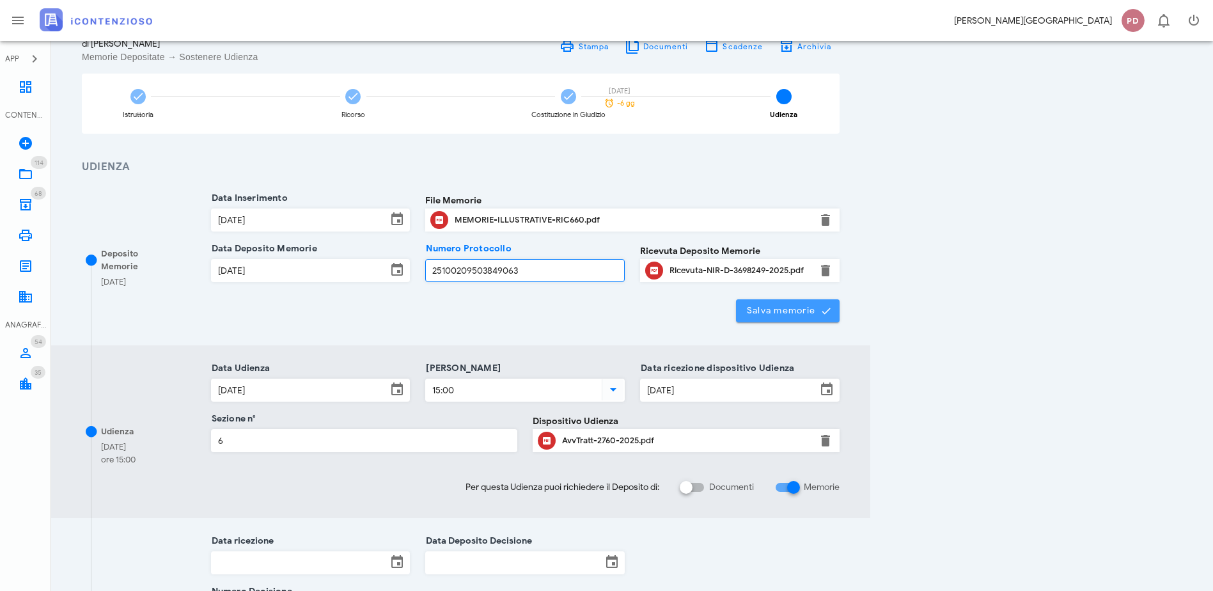
click at [830, 309] on span "Salva memorie" at bounding box center [788, 311] width 84 height 12
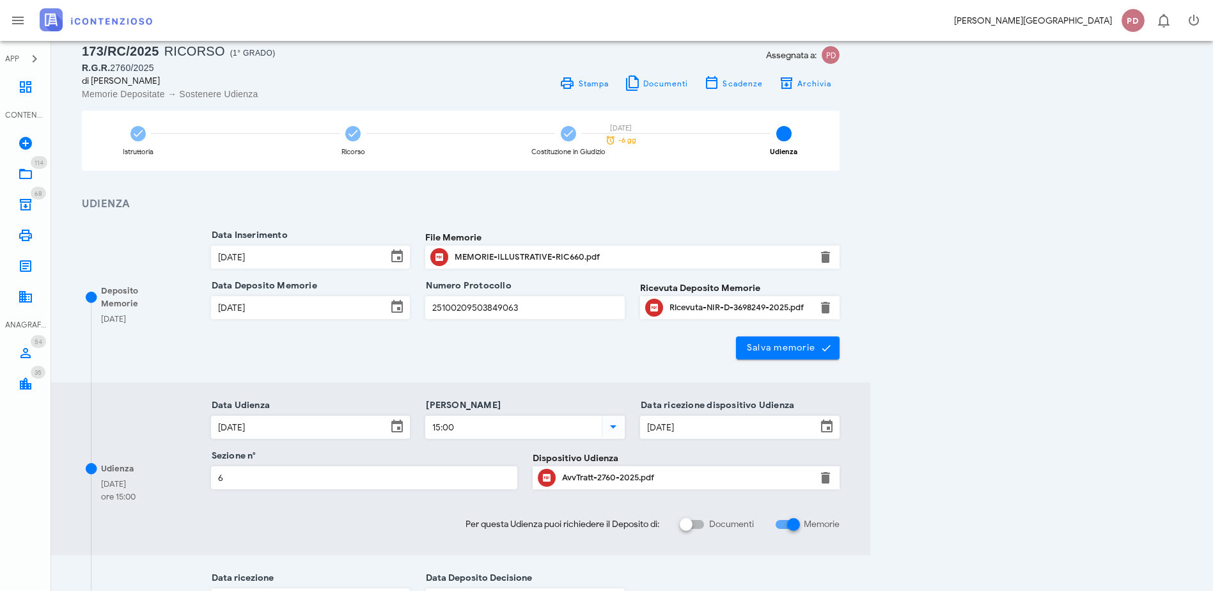
scroll to position [0, 0]
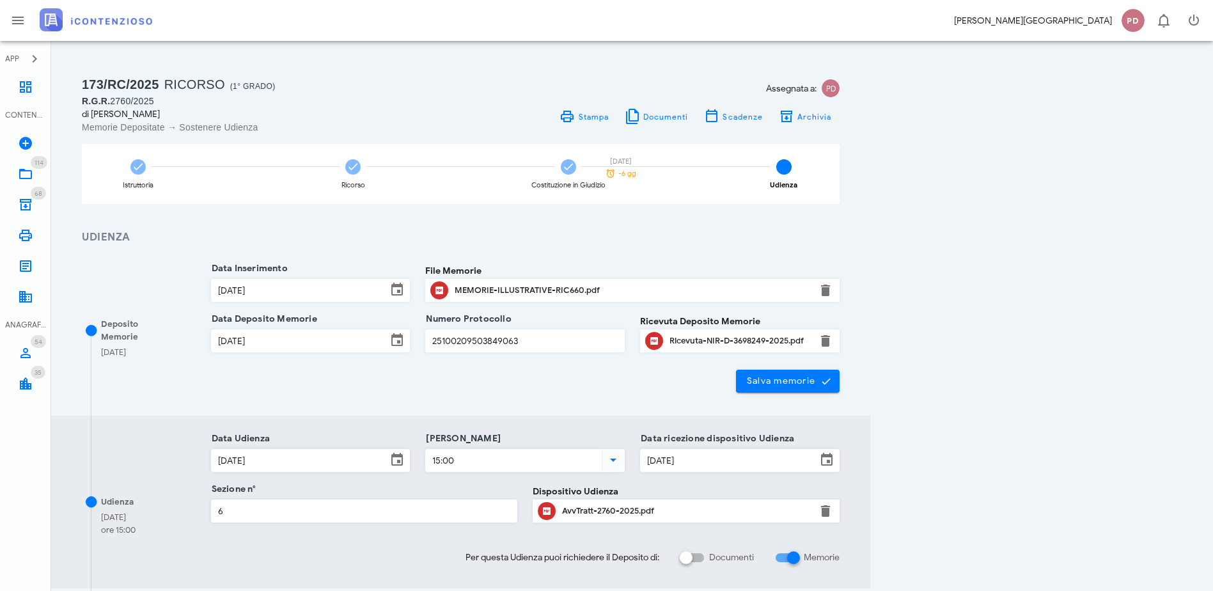
click at [73, 19] on img at bounding box center [96, 19] width 113 height 23
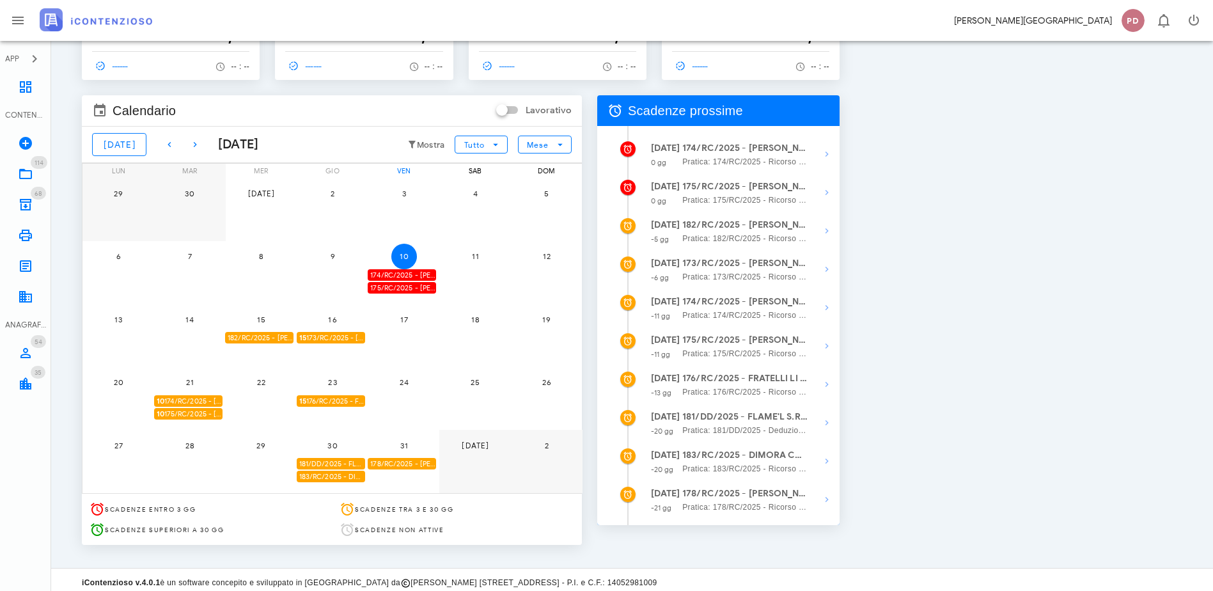
scroll to position [68, 0]
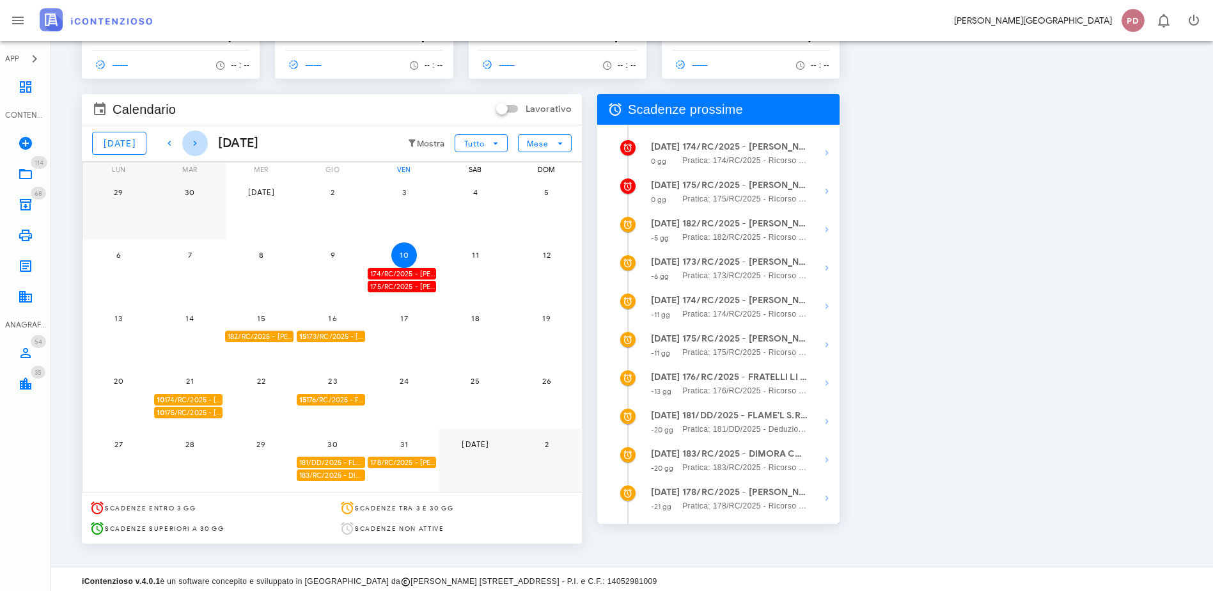
click at [187, 141] on icon "button" at bounding box center [194, 143] width 15 height 15
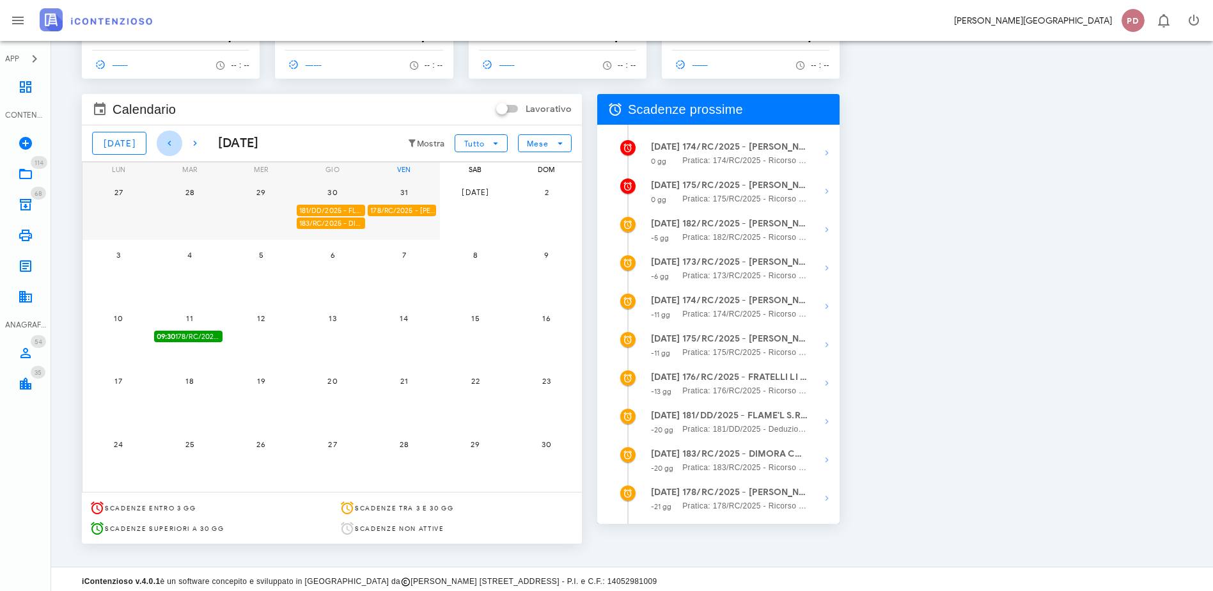
click at [171, 143] on span "button" at bounding box center [170, 143] width 26 height 15
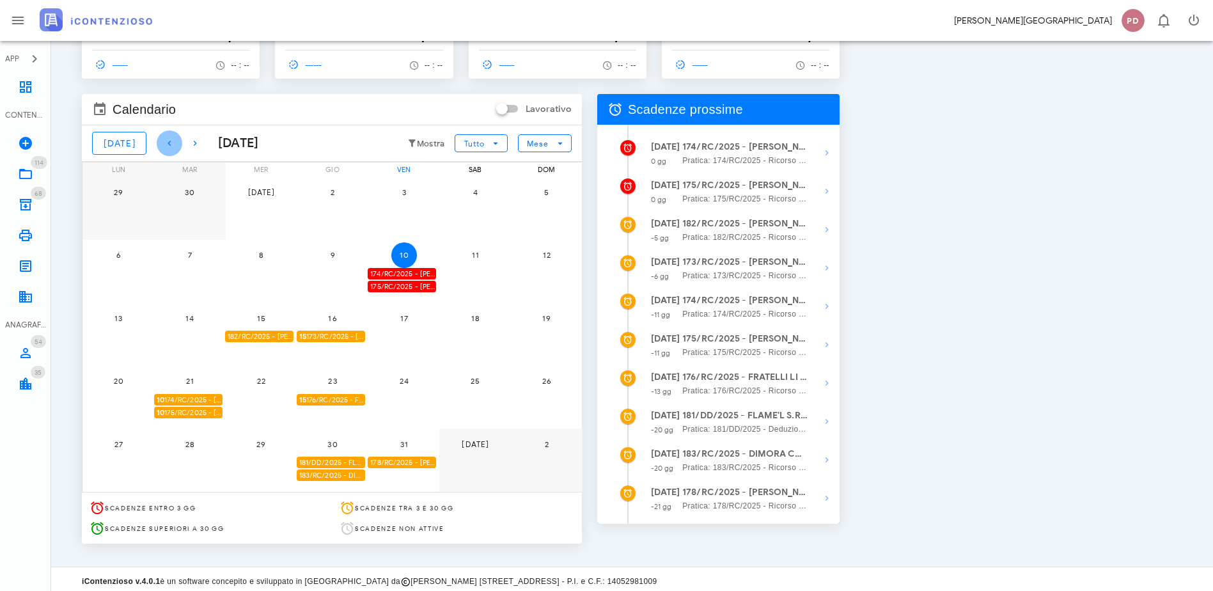
click at [171, 143] on span "button" at bounding box center [170, 143] width 26 height 15
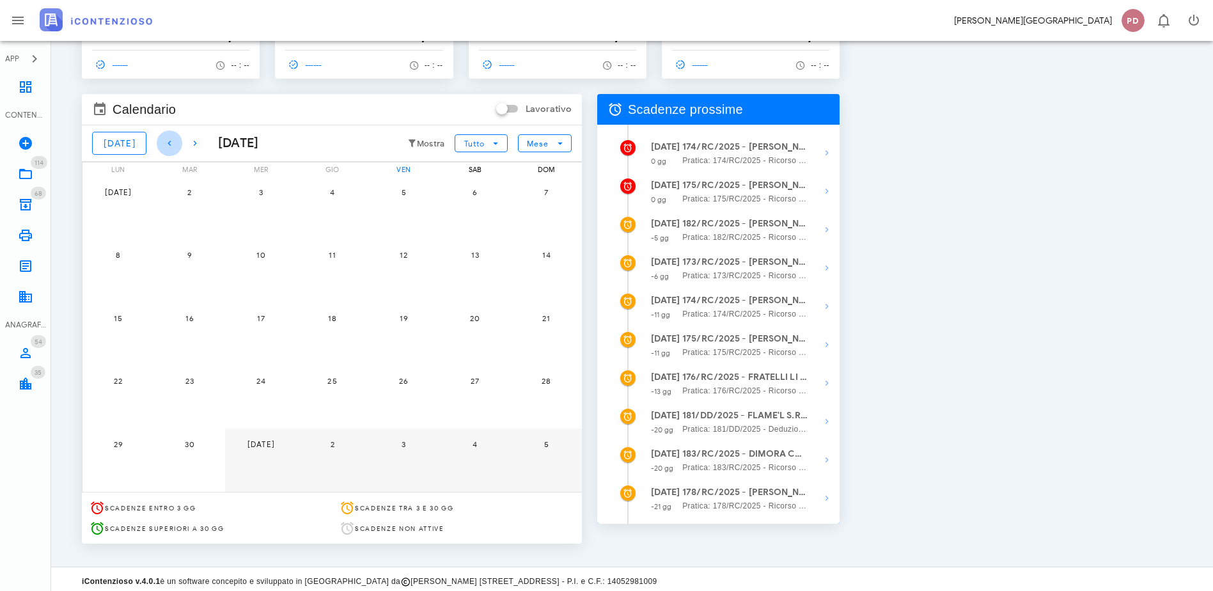
click at [171, 143] on span "button" at bounding box center [170, 143] width 26 height 15
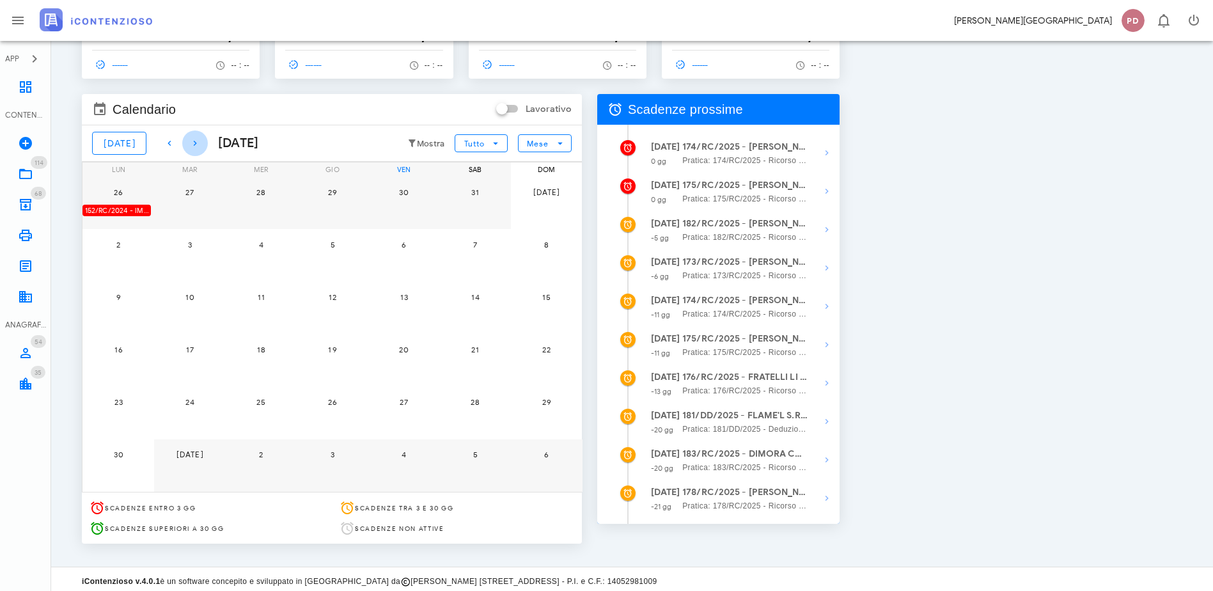
click at [193, 141] on icon "button" at bounding box center [194, 143] width 15 height 15
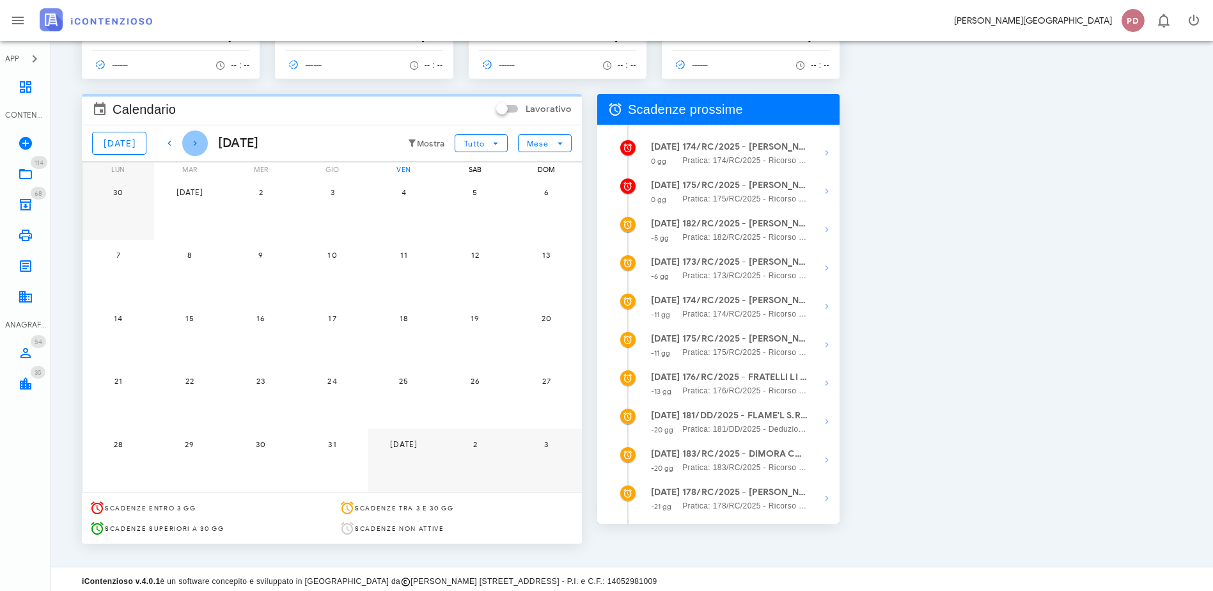
click at [193, 141] on icon "button" at bounding box center [194, 143] width 15 height 15
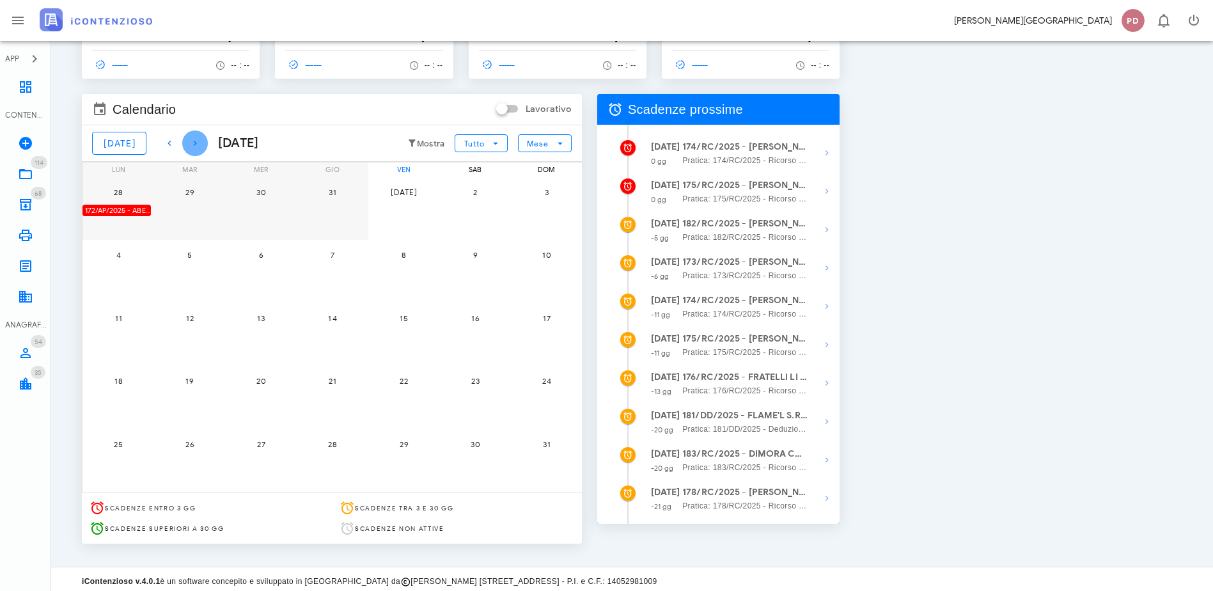
click at [193, 141] on icon "button" at bounding box center [194, 143] width 15 height 15
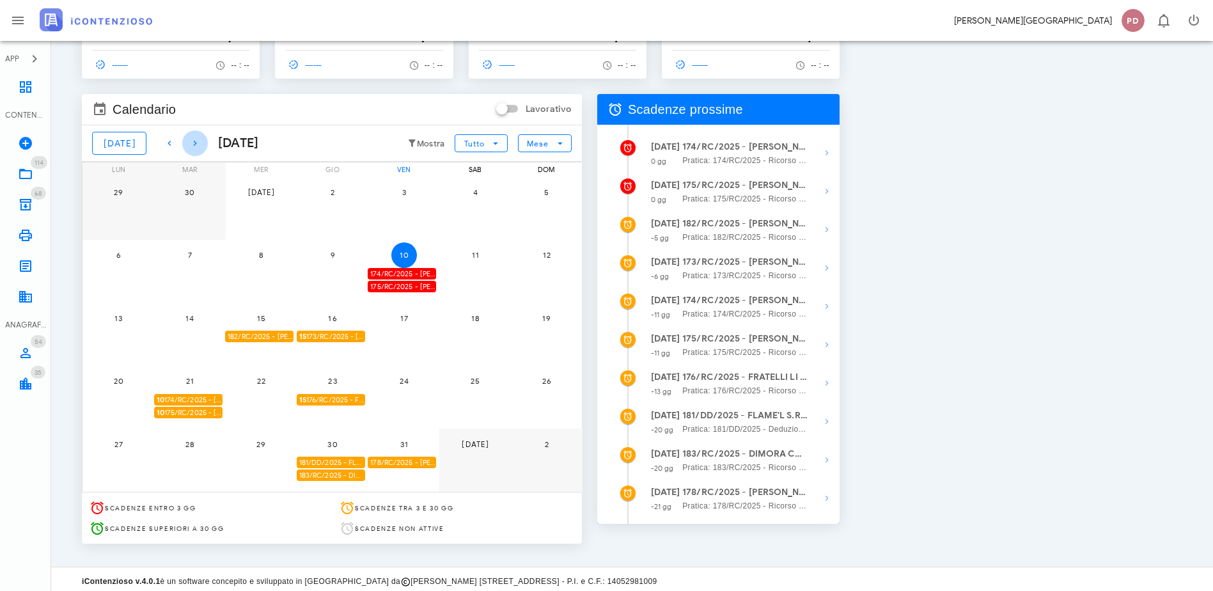
click at [193, 141] on icon "button" at bounding box center [194, 143] width 15 height 15
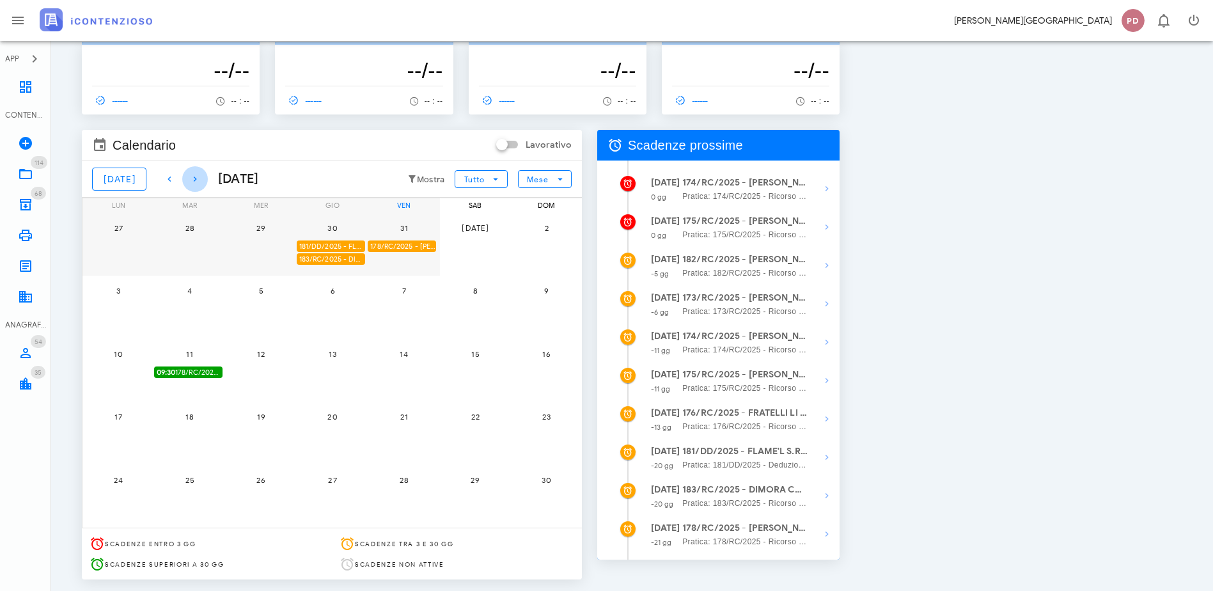
scroll to position [0, 0]
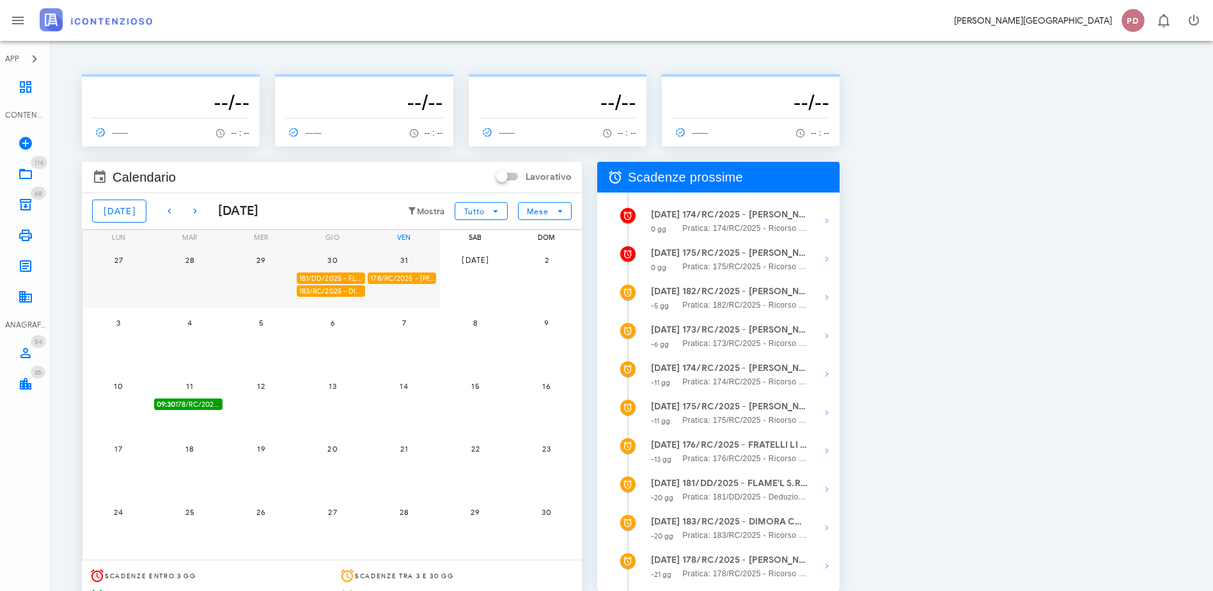
click at [89, 17] on img at bounding box center [96, 19] width 113 height 23
click at [31, 178] on icon at bounding box center [25, 173] width 15 height 15
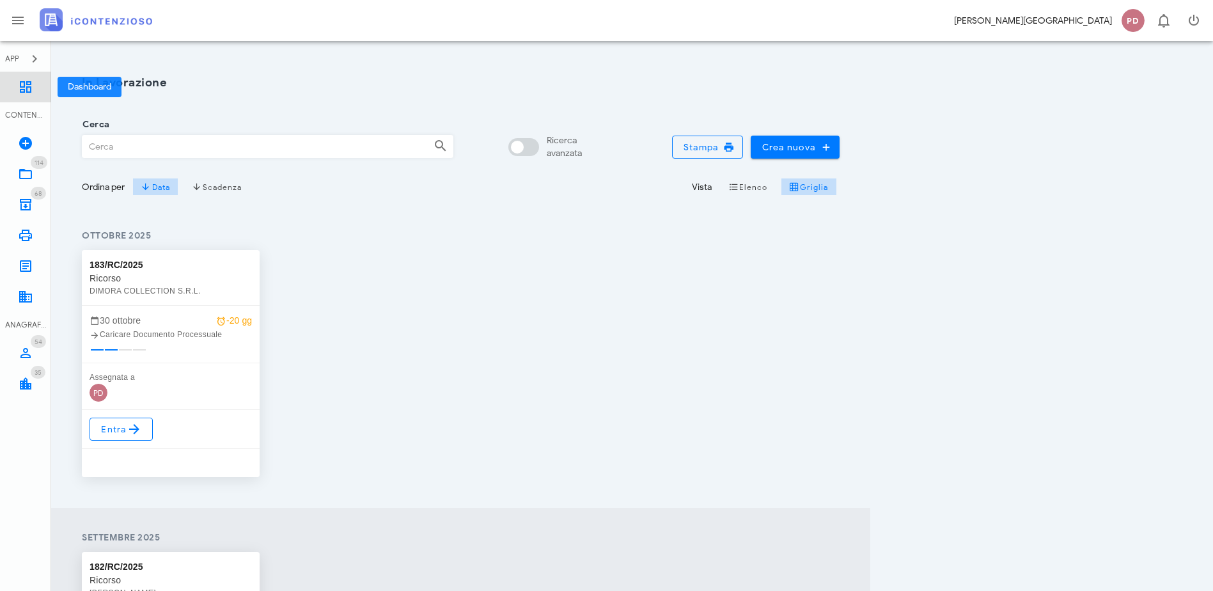
click at [19, 93] on icon at bounding box center [25, 86] width 15 height 15
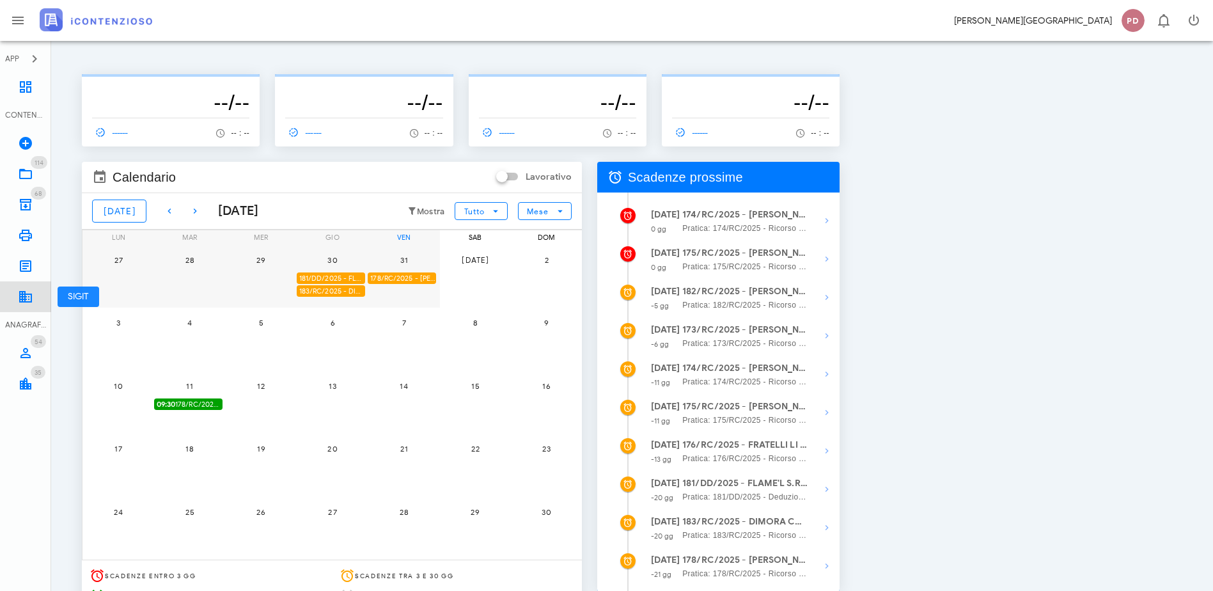
click at [23, 292] on icon at bounding box center [25, 296] width 15 height 15
click at [23, 260] on icon at bounding box center [25, 265] width 15 height 15
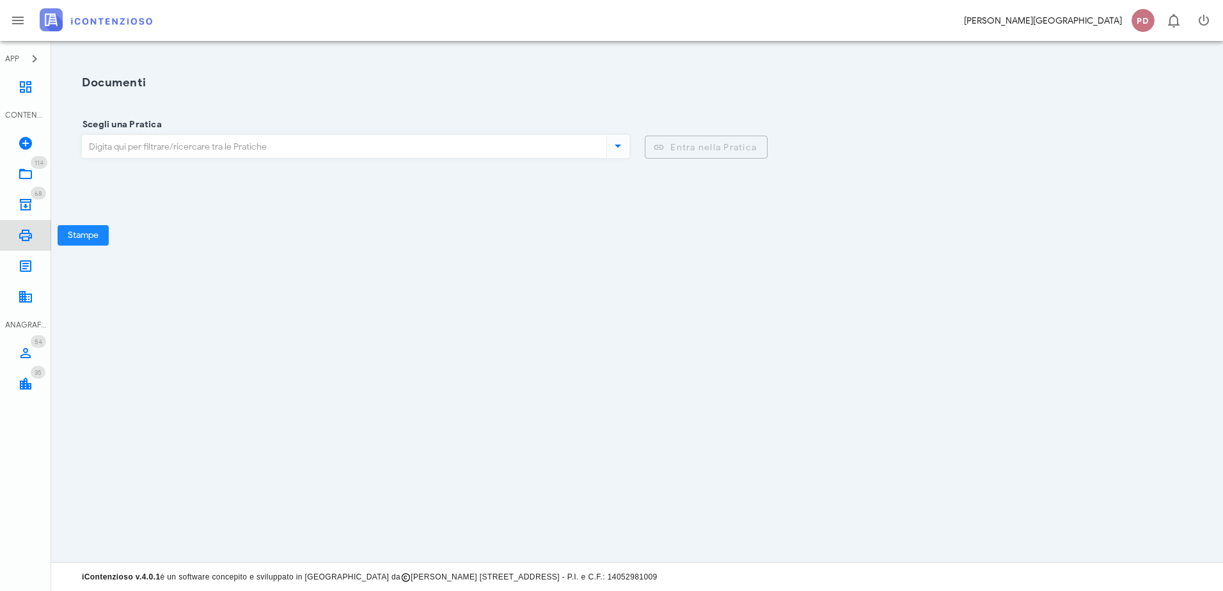
click at [21, 237] on icon at bounding box center [25, 235] width 15 height 15
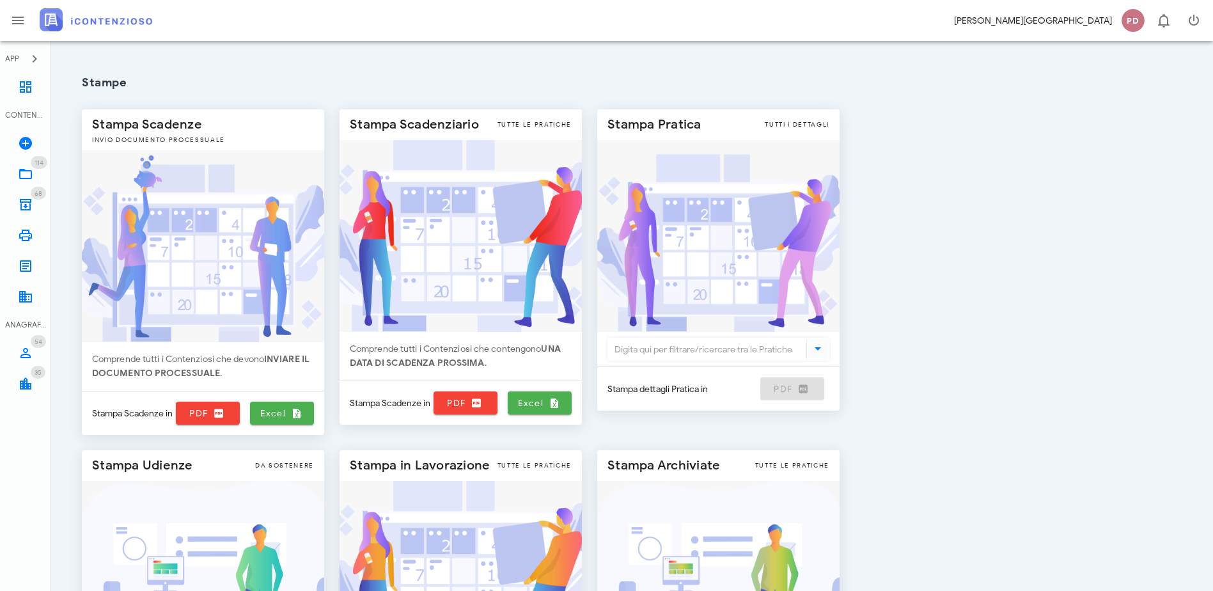
click at [114, 21] on img at bounding box center [96, 19] width 113 height 23
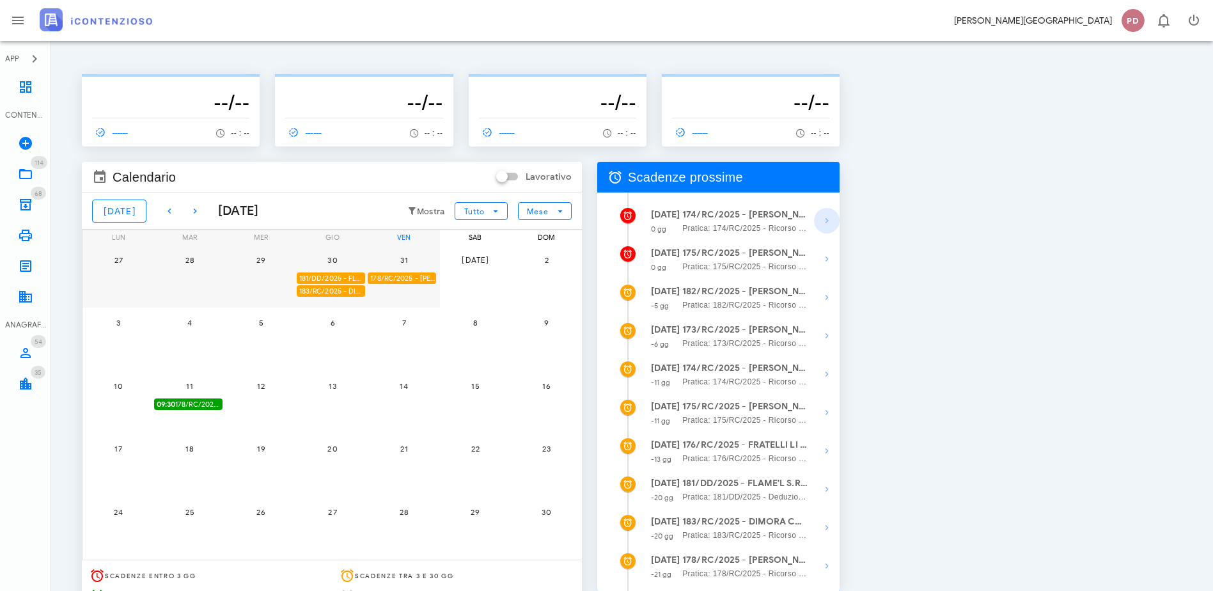
click at [834, 221] on icon "button" at bounding box center [826, 220] width 15 height 15
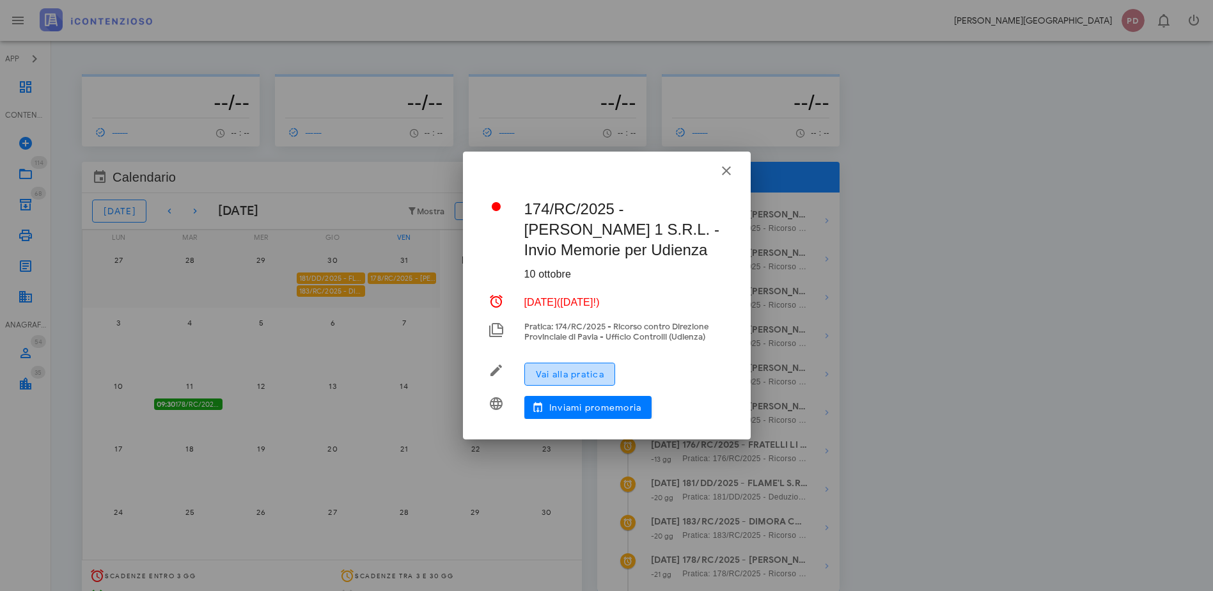
click at [552, 381] on button "Vai alla pratica" at bounding box center [569, 374] width 91 height 23
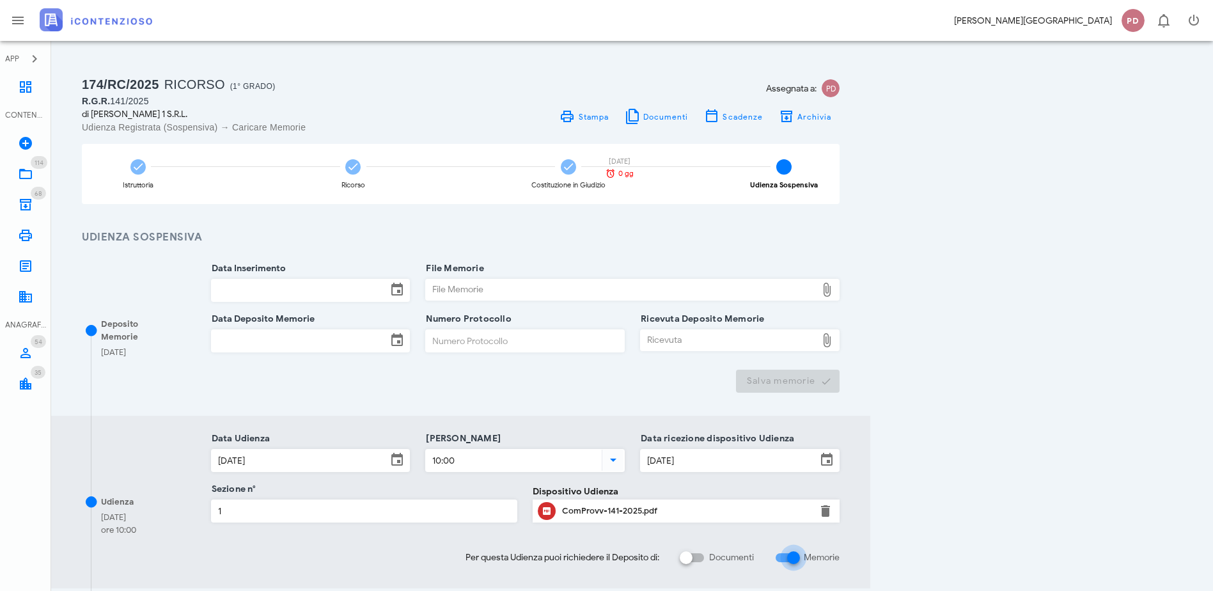
click at [804, 562] on div at bounding box center [794, 558] width 22 height 22
checkbox input "false"
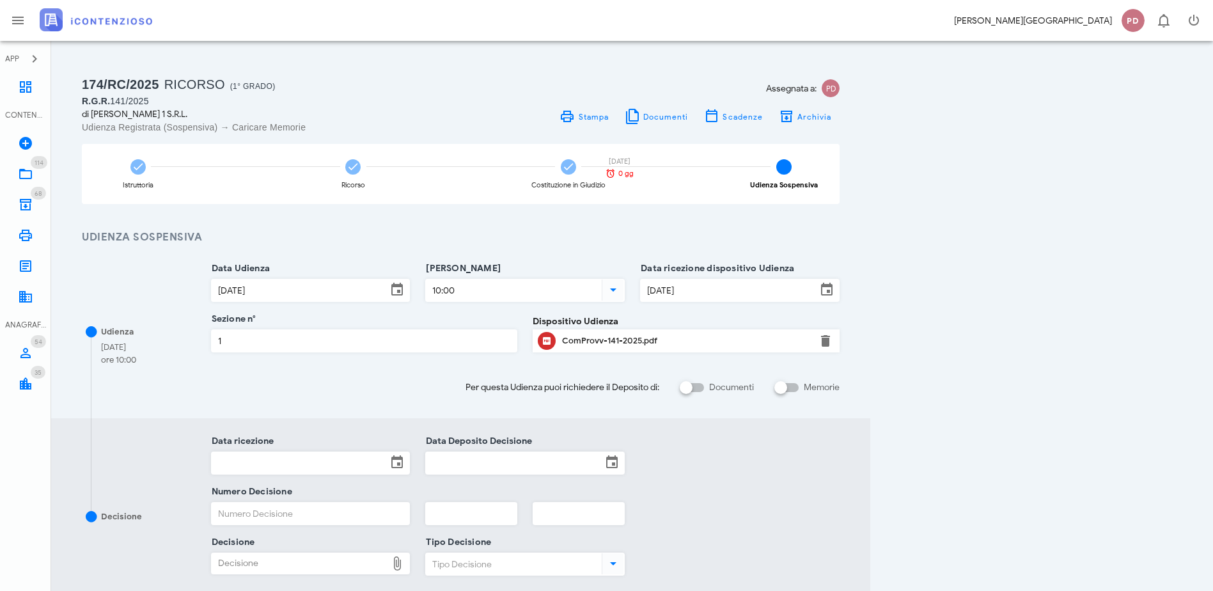
click at [68, 17] on img at bounding box center [96, 19] width 113 height 23
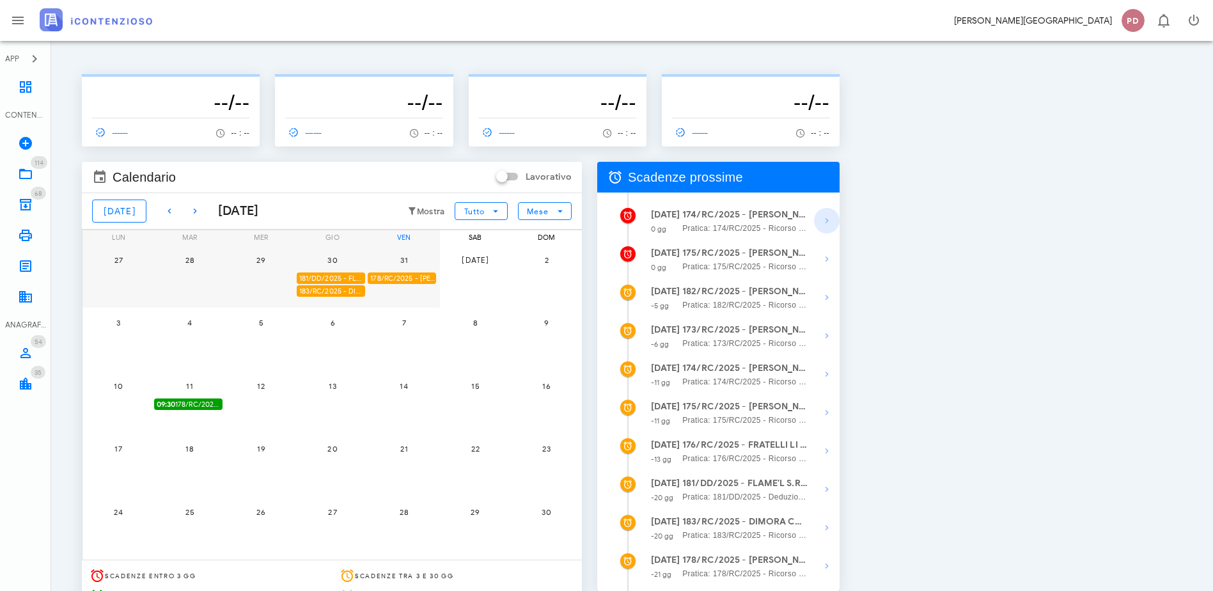
click at [840, 221] on span "button" at bounding box center [827, 220] width 26 height 15
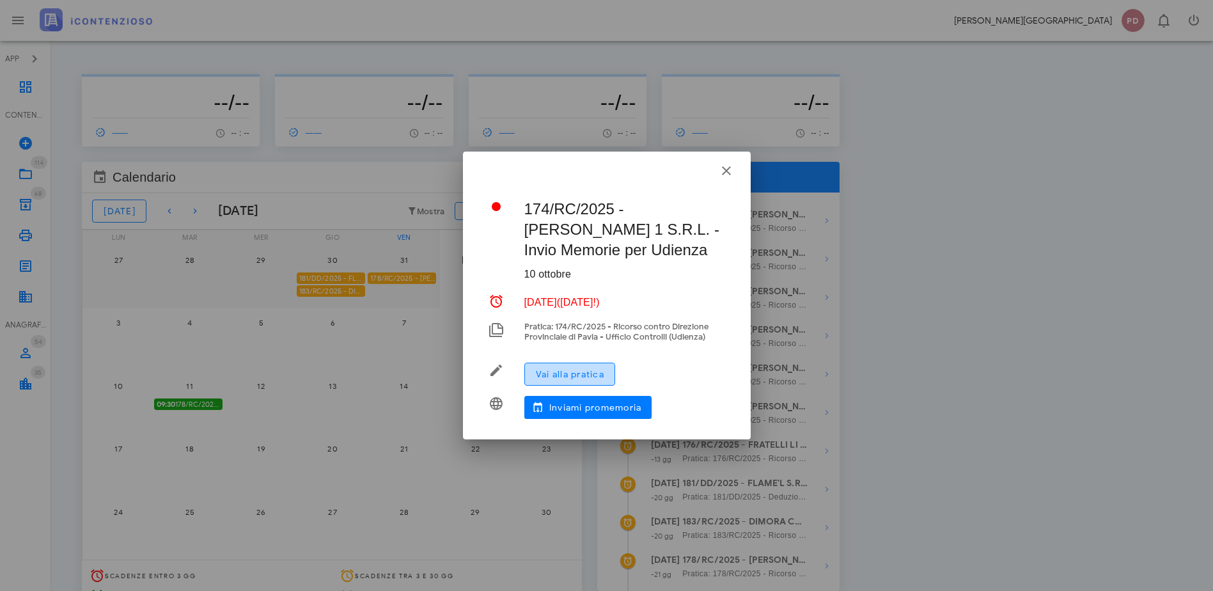
click at [607, 378] on button "Vai alla pratica" at bounding box center [569, 374] width 91 height 23
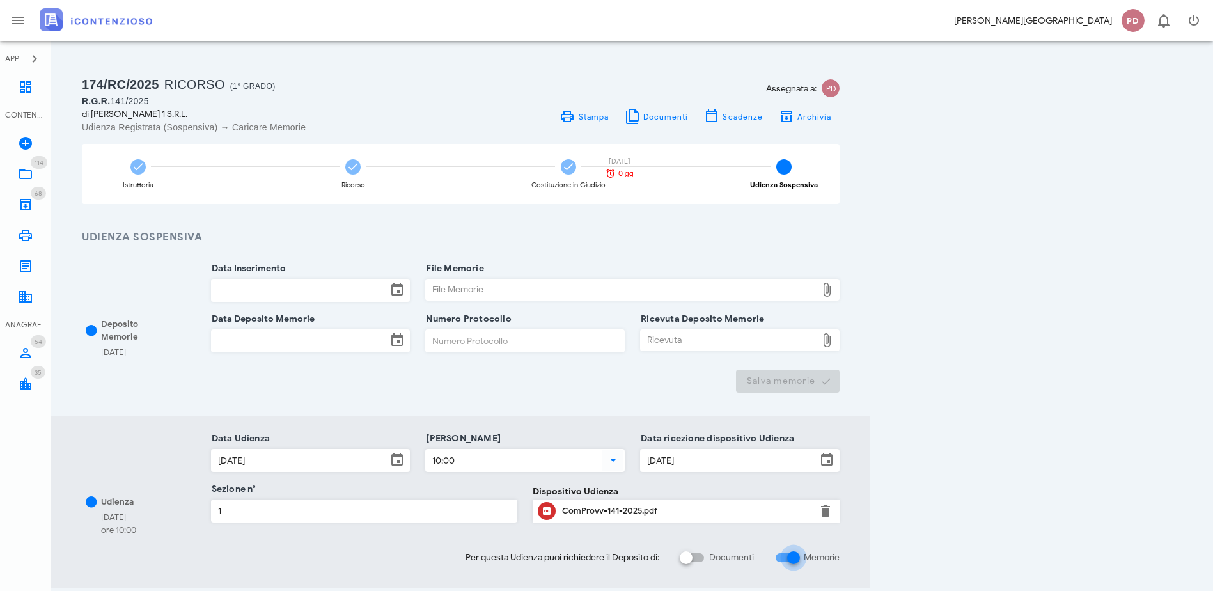
click at [799, 563] on input "Memorie" at bounding box center [786, 557] width 24 height 15
checkbox input "true"
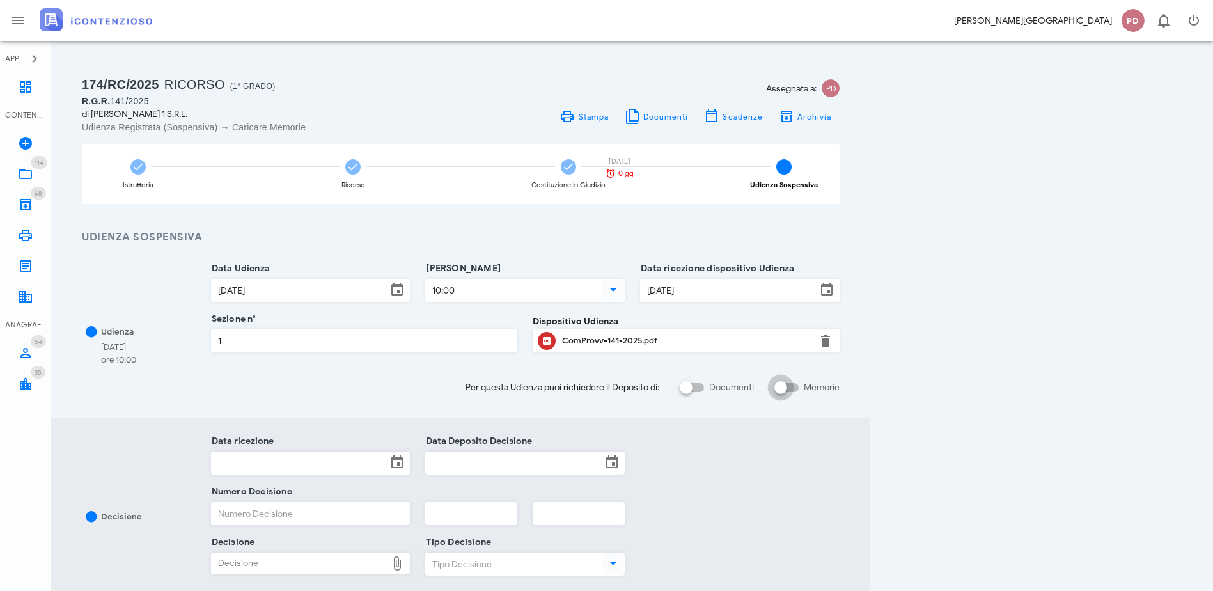
scroll to position [156, 0]
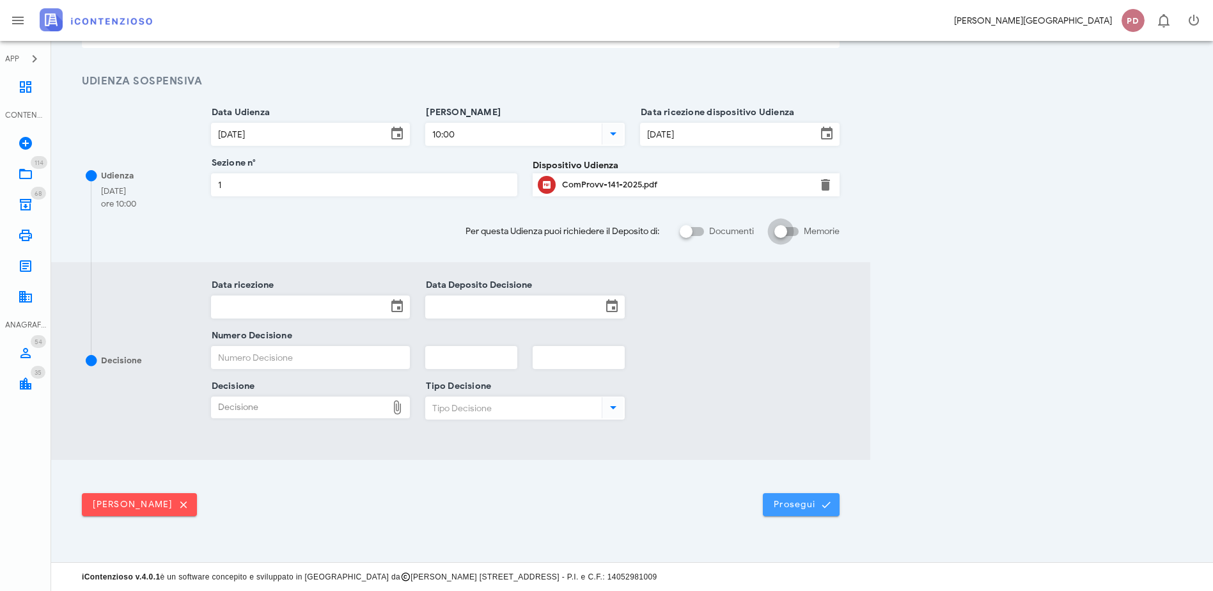
click at [840, 510] on button "Prosegui" at bounding box center [801, 504] width 77 height 23
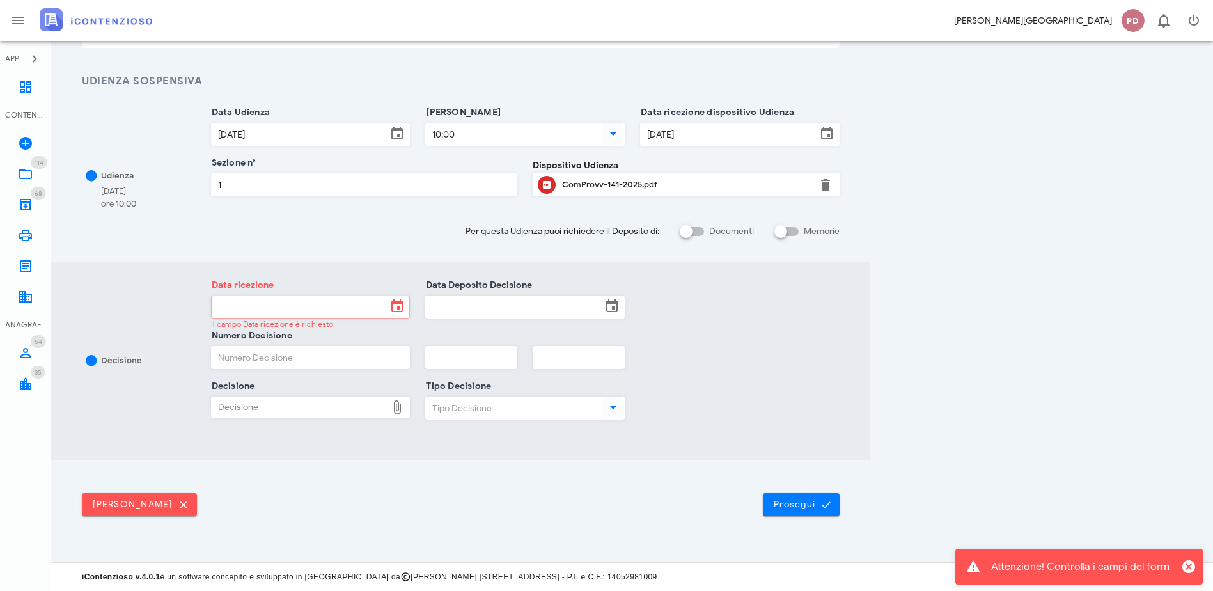
scroll to position [0, 0]
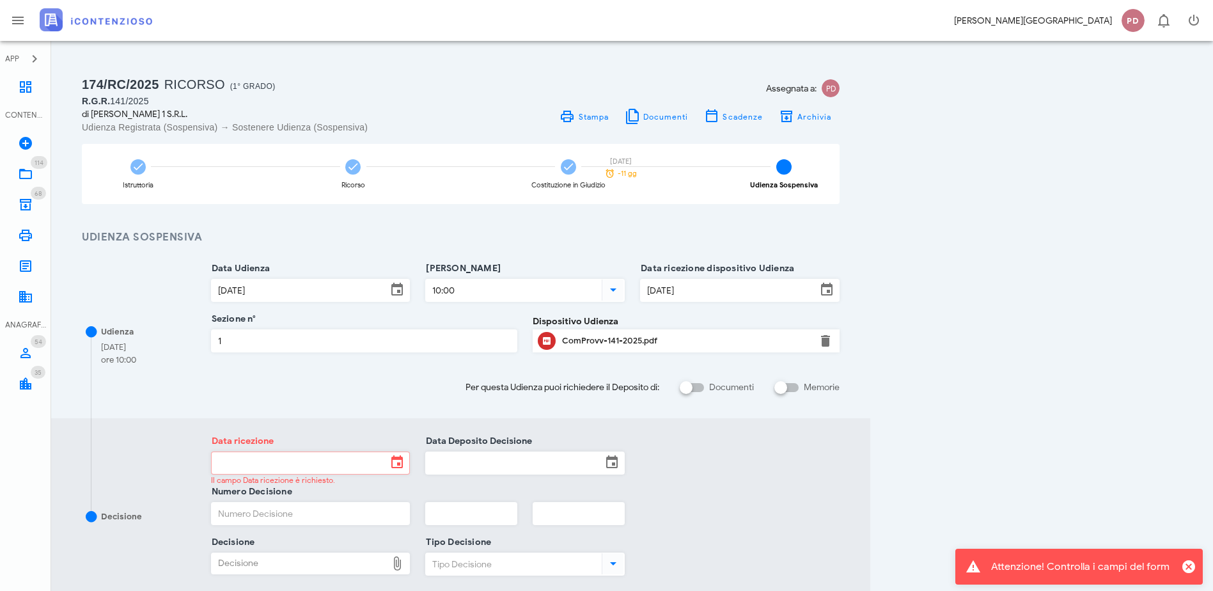
click at [125, 28] on img at bounding box center [96, 19] width 113 height 23
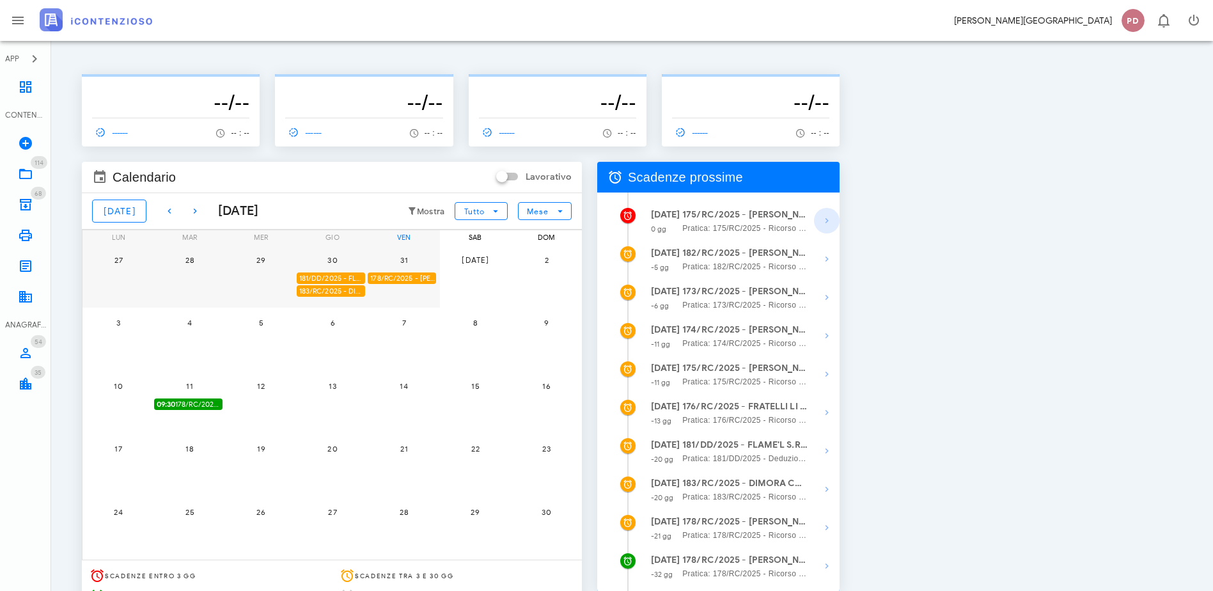
click at [834, 221] on icon "button" at bounding box center [826, 220] width 15 height 15
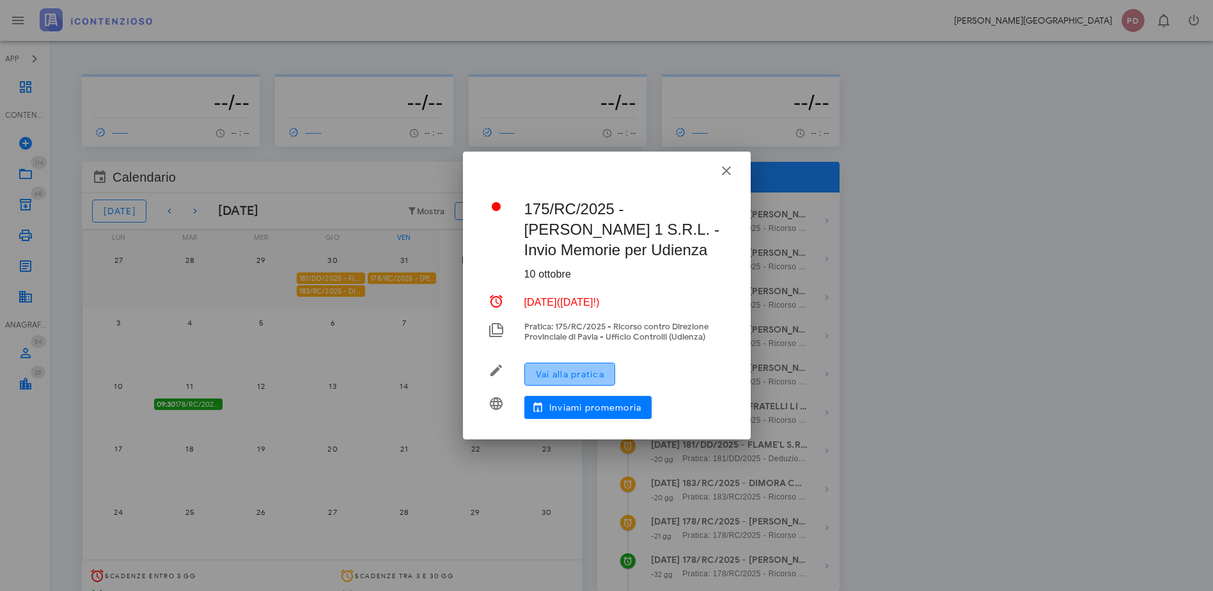
click at [594, 378] on span "Vai alla pratica" at bounding box center [569, 374] width 69 height 11
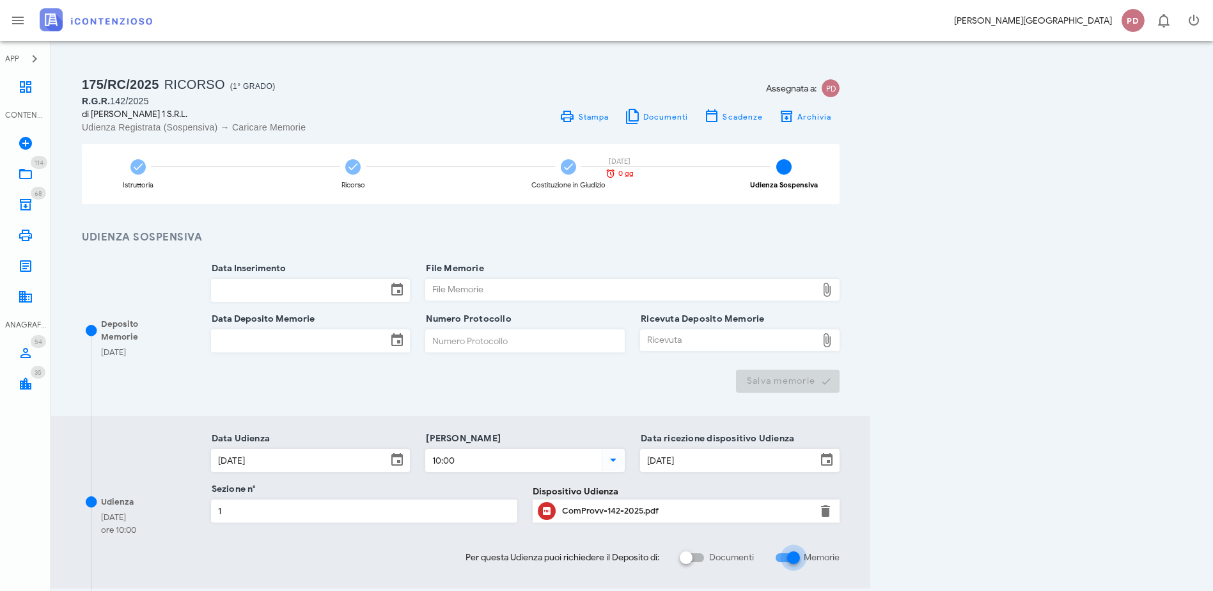
click at [804, 558] on div at bounding box center [794, 558] width 22 height 22
checkbox input "false"
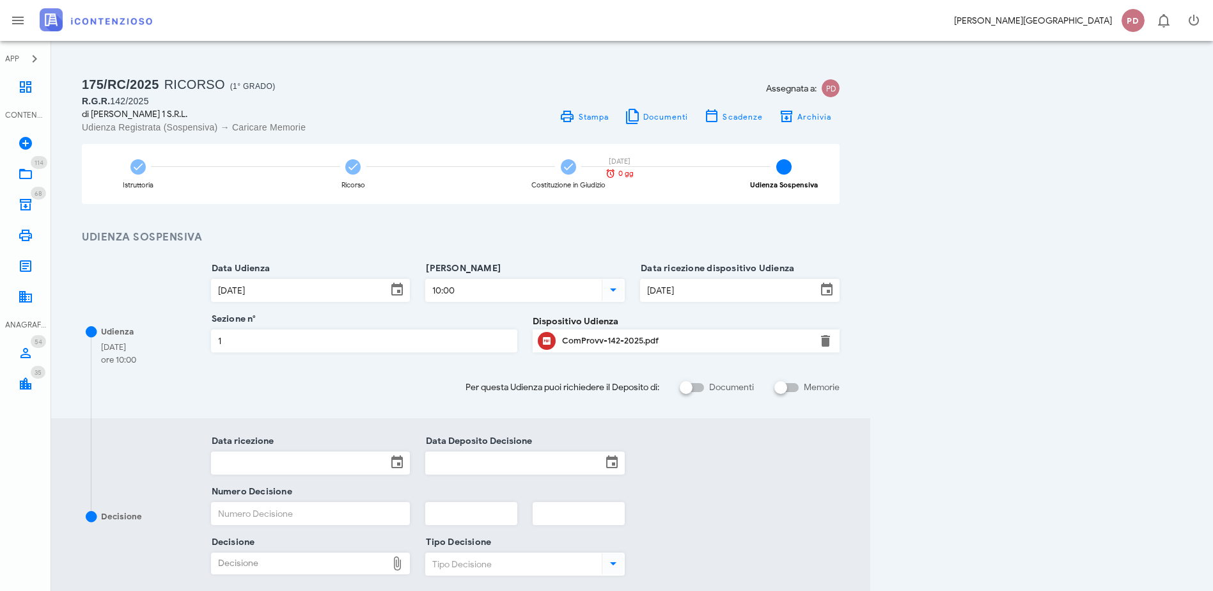
scroll to position [156, 0]
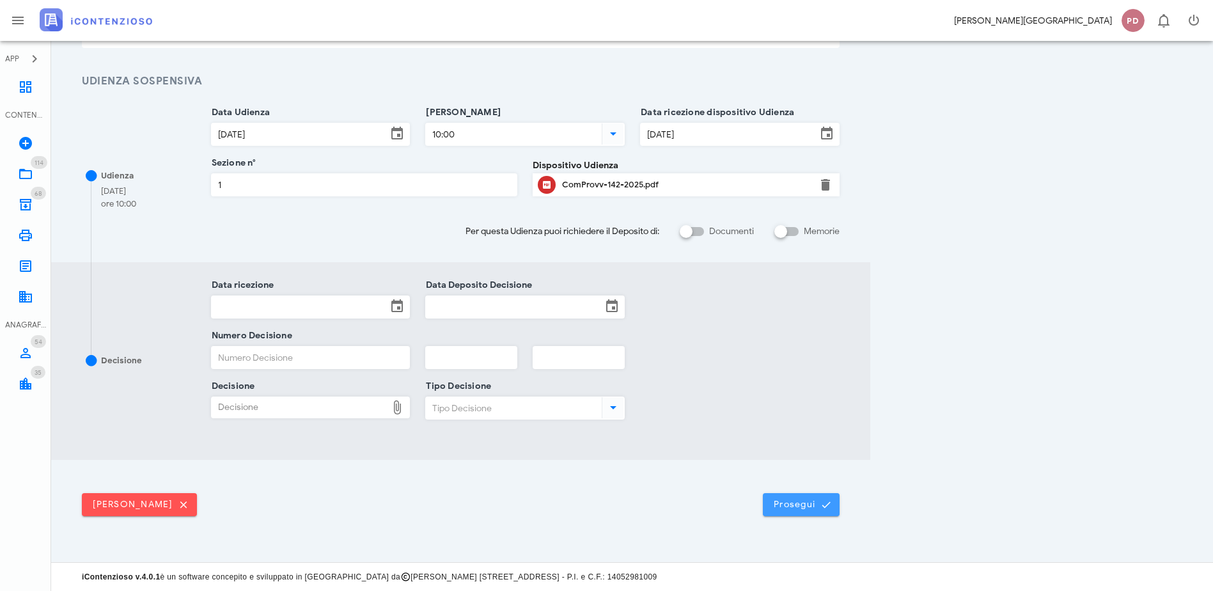
click at [829, 508] on span "Prosegui" at bounding box center [801, 505] width 56 height 12
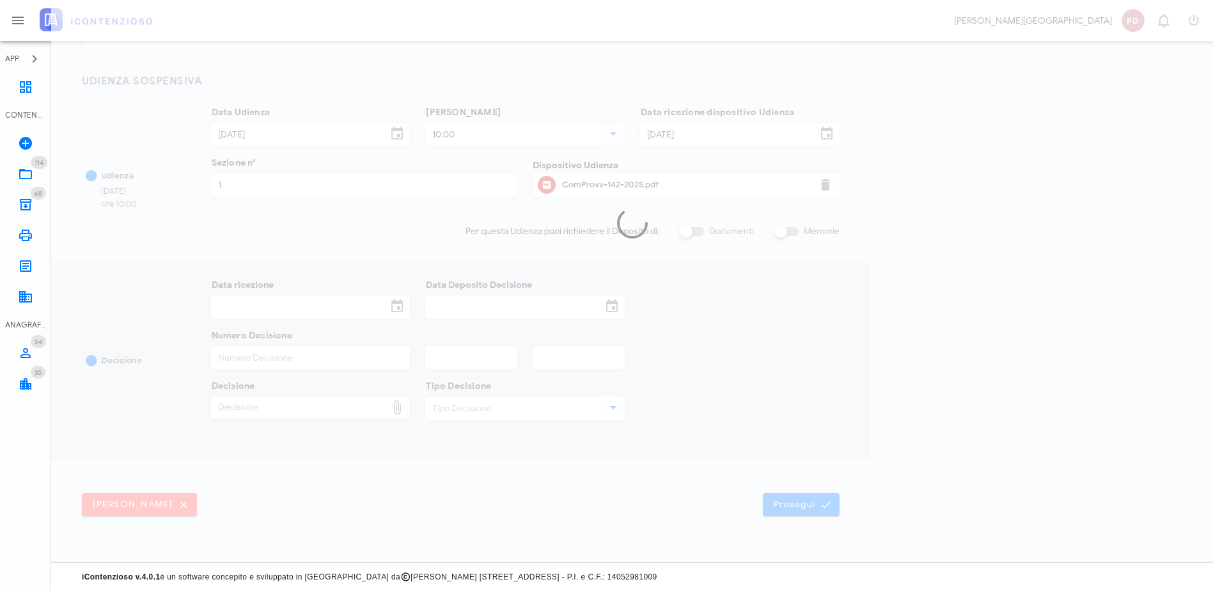
scroll to position [0, 0]
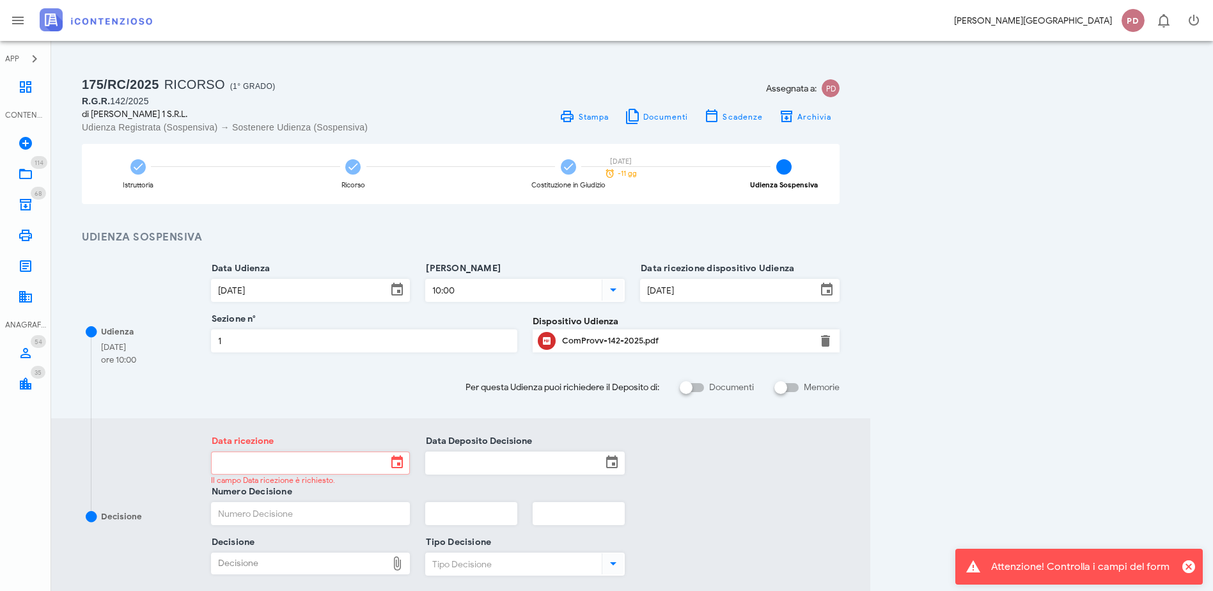
click at [94, 22] on img at bounding box center [96, 19] width 113 height 23
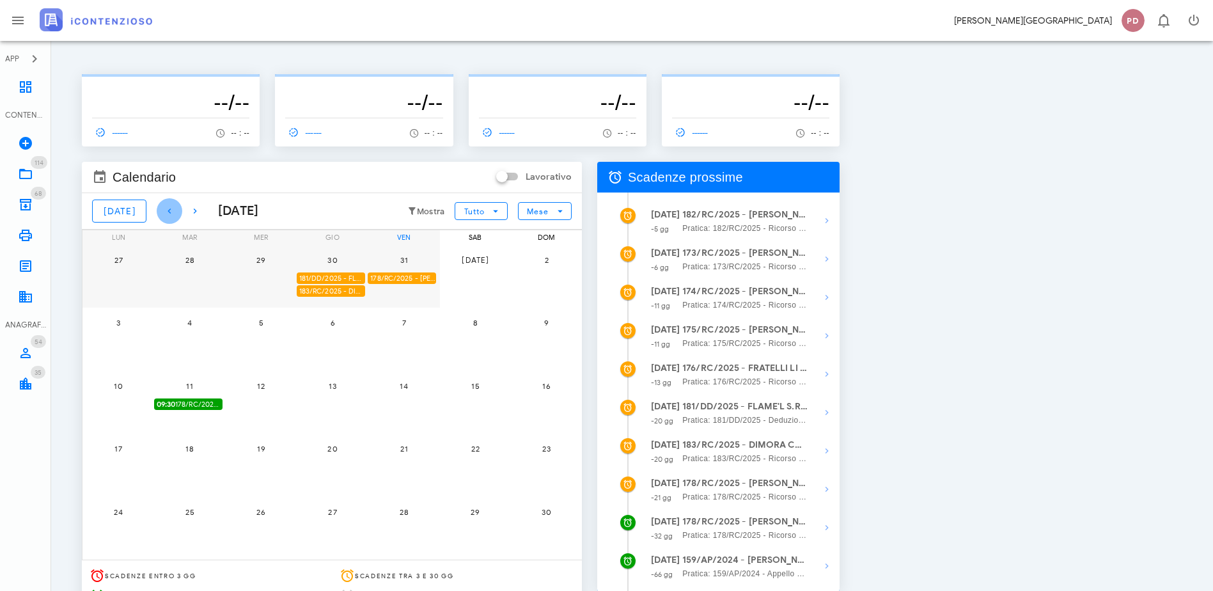
click at [162, 212] on icon "button" at bounding box center [169, 210] width 15 height 15
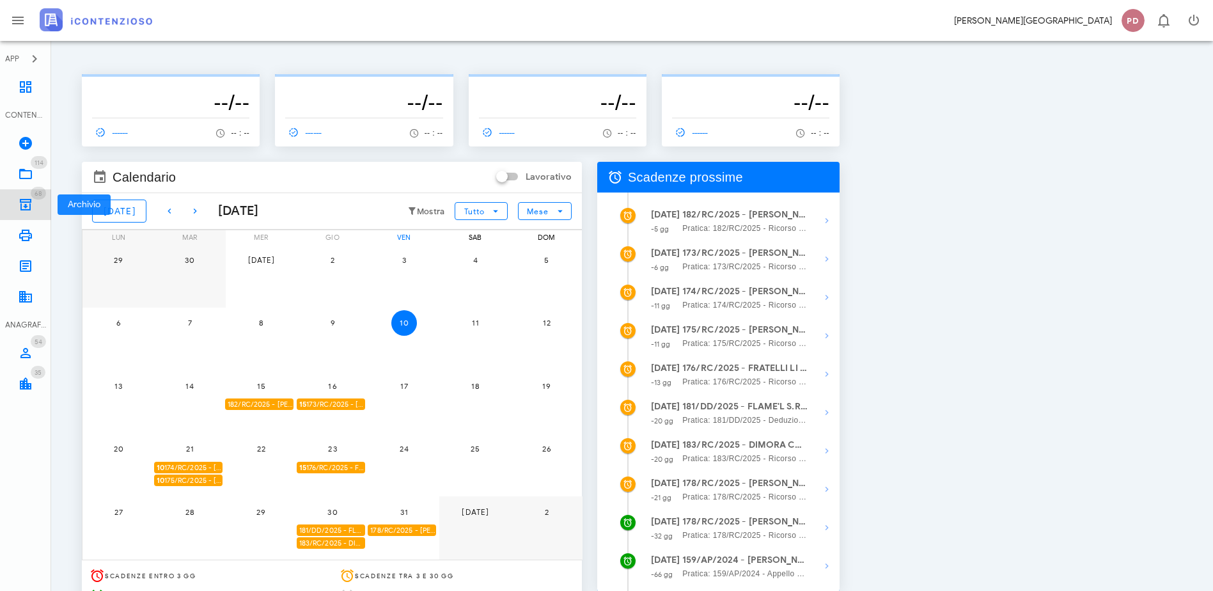
click at [24, 202] on icon at bounding box center [25, 204] width 15 height 15
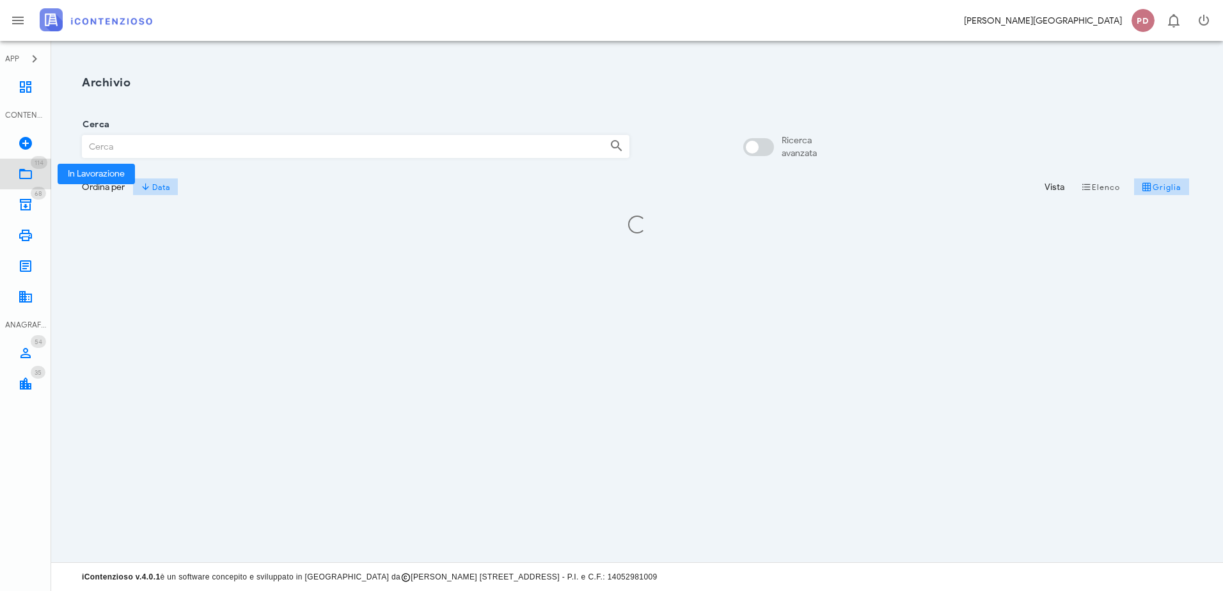
click at [22, 175] on icon at bounding box center [25, 173] width 15 height 15
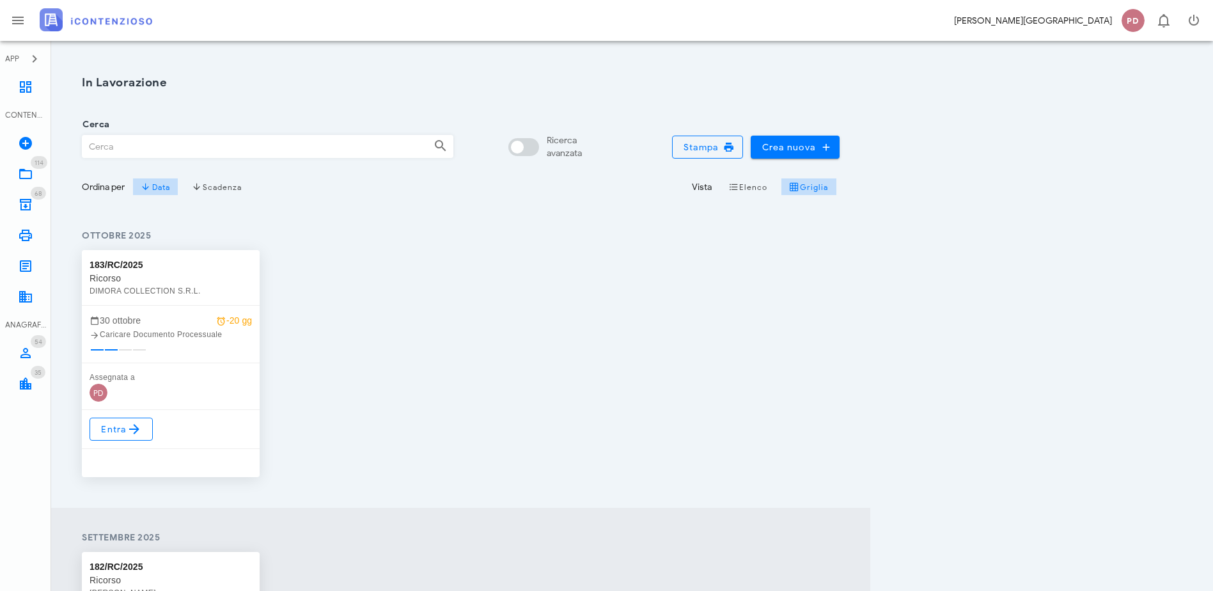
click at [840, 198] on div "Elenco Griglia" at bounding box center [778, 186] width 123 height 23
click at [768, 191] on span "Elenco" at bounding box center [748, 187] width 40 height 10
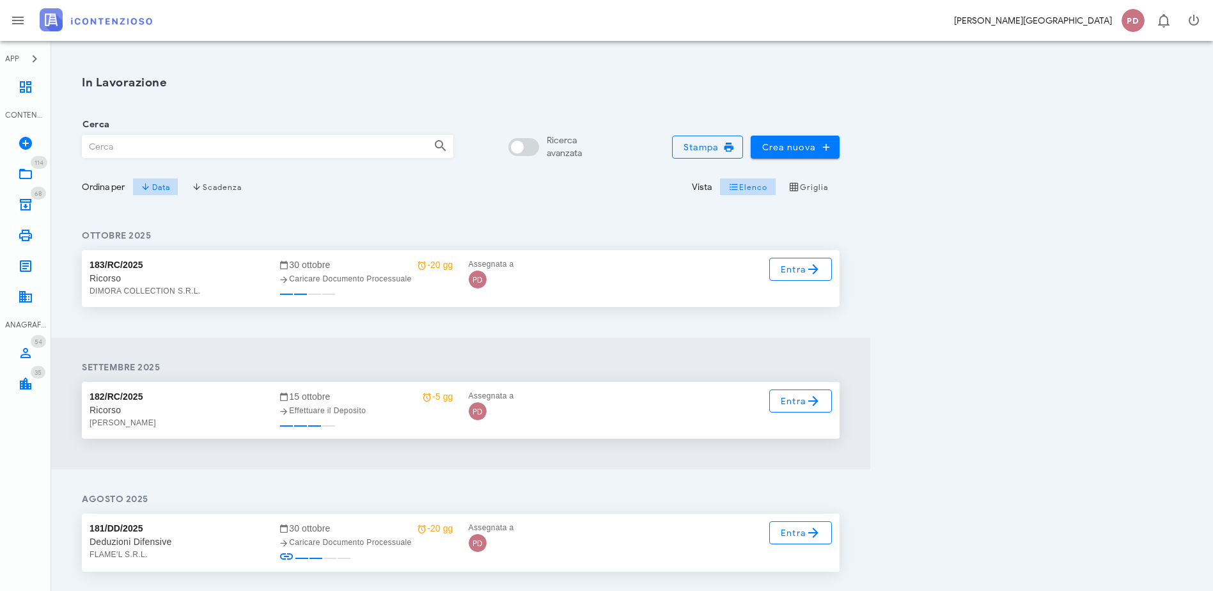
click at [712, 187] on div "Vista" at bounding box center [702, 186] width 20 height 13
click at [768, 185] on span "Elenco" at bounding box center [748, 187] width 40 height 10
click at [221, 165] on div "Cerca" at bounding box center [267, 142] width 387 height 51
click at [221, 188] on span "Scadenza" at bounding box center [217, 187] width 51 height 10
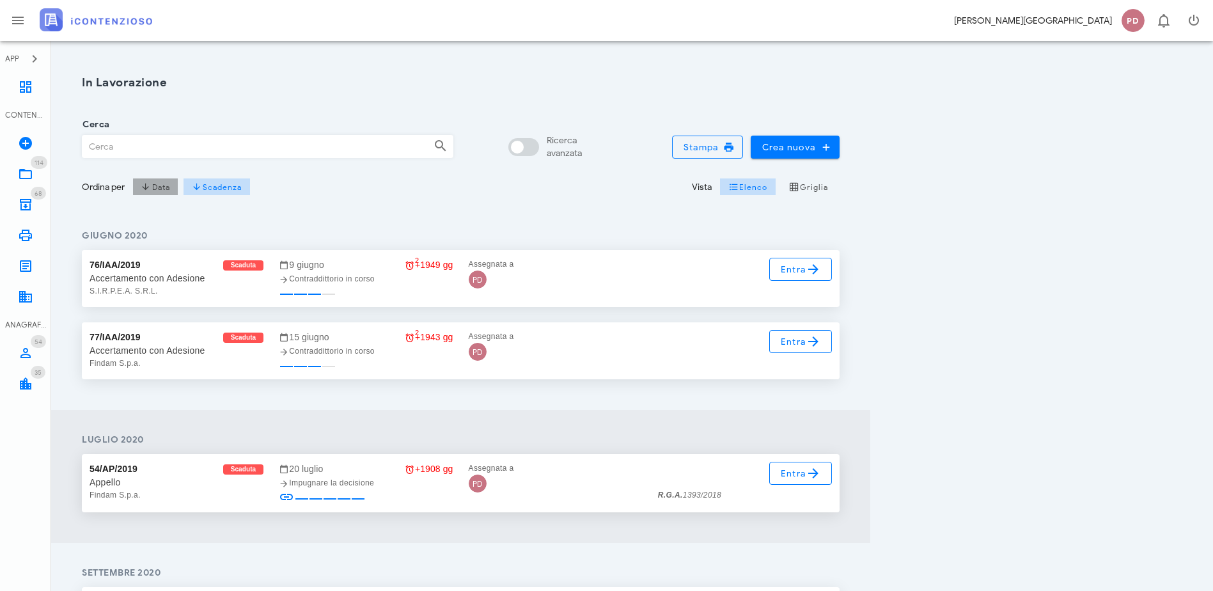
click at [150, 192] on button "Data" at bounding box center [155, 187] width 46 height 18
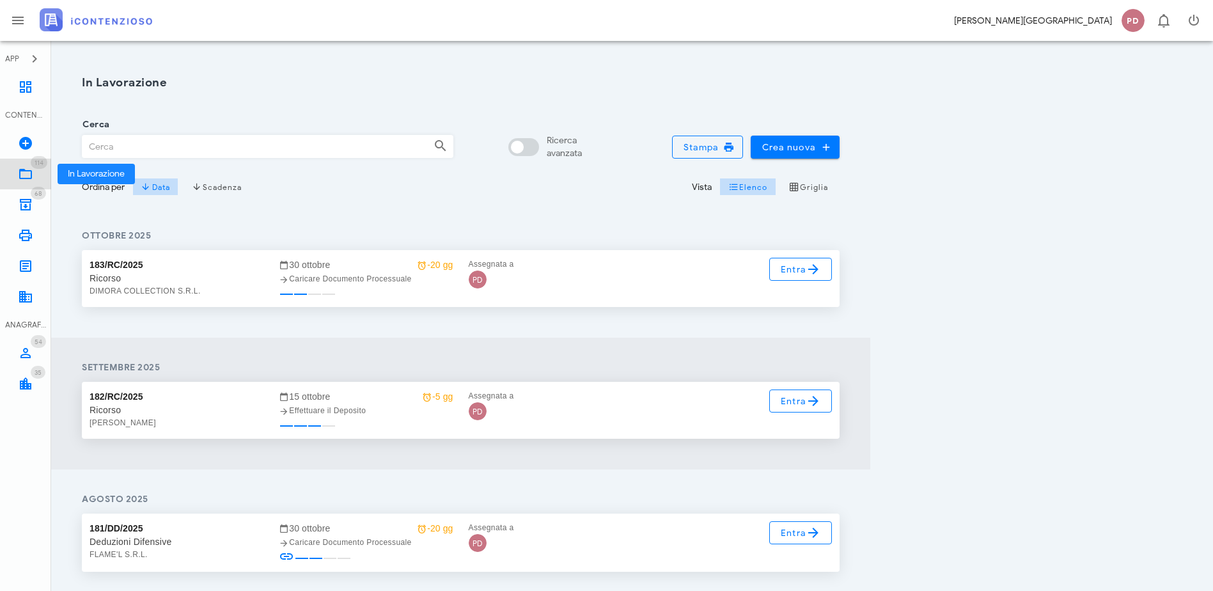
click at [30, 169] on icon at bounding box center [25, 173] width 15 height 15
click at [201, 185] on icon "button" at bounding box center [197, 187] width 10 height 10
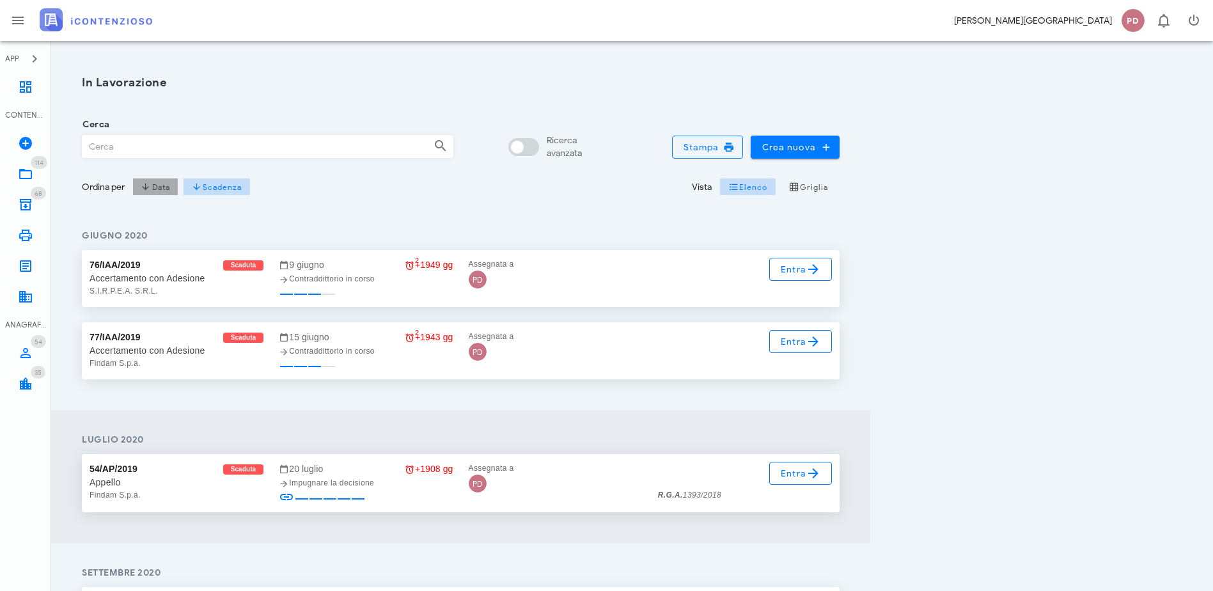
click at [152, 181] on button "Data" at bounding box center [155, 187] width 46 height 18
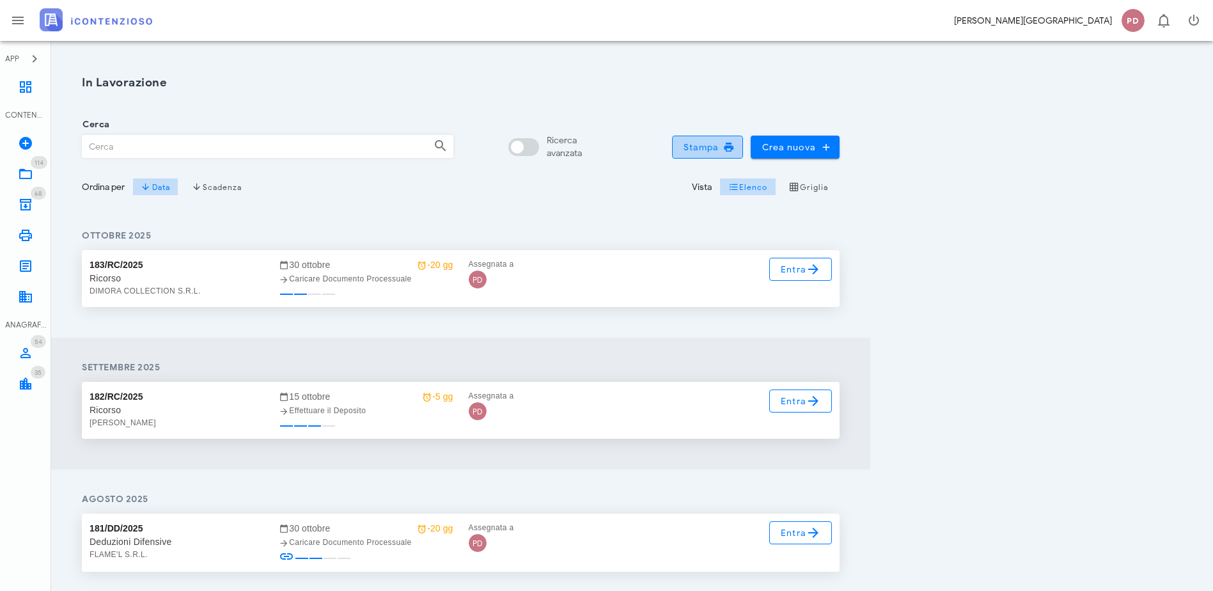
click at [733, 152] on span "Stampa" at bounding box center [708, 147] width 50 height 12
click at [24, 177] on icon at bounding box center [25, 173] width 15 height 15
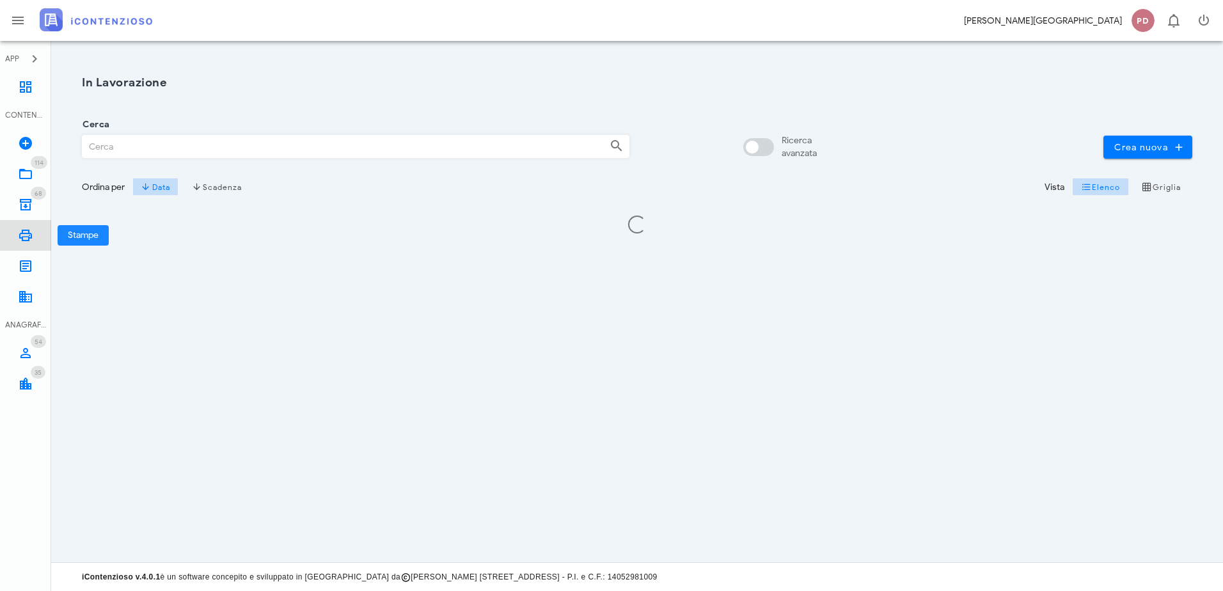
click at [25, 232] on icon at bounding box center [25, 235] width 15 height 15
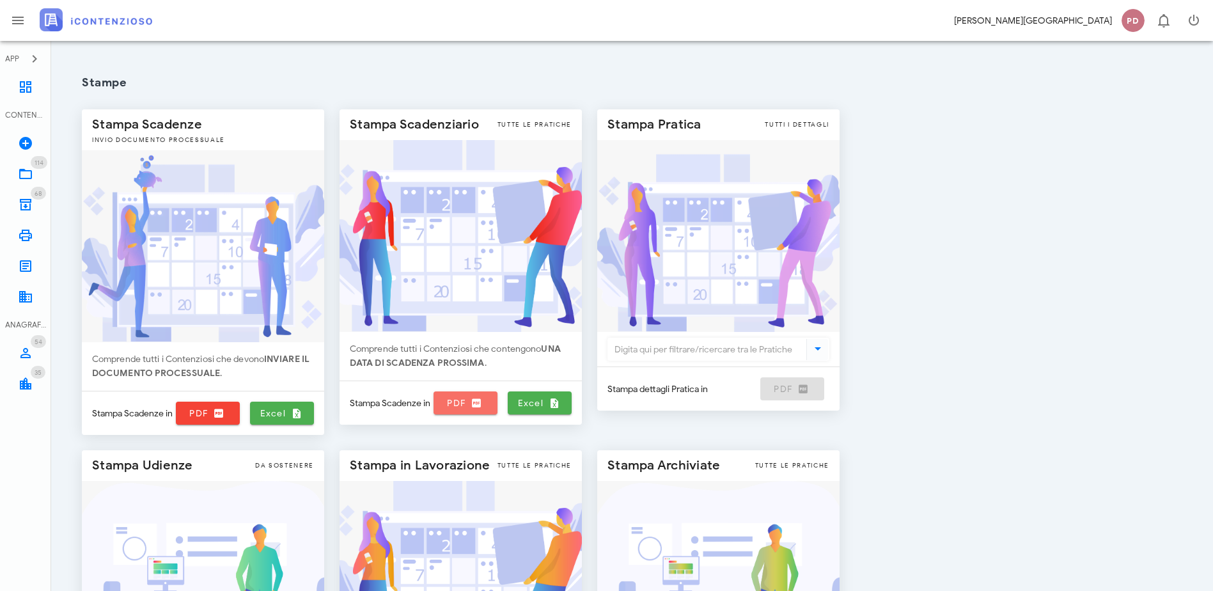
click at [492, 404] on span "PDF" at bounding box center [466, 403] width 54 height 12
click at [88, 26] on img at bounding box center [96, 19] width 113 height 23
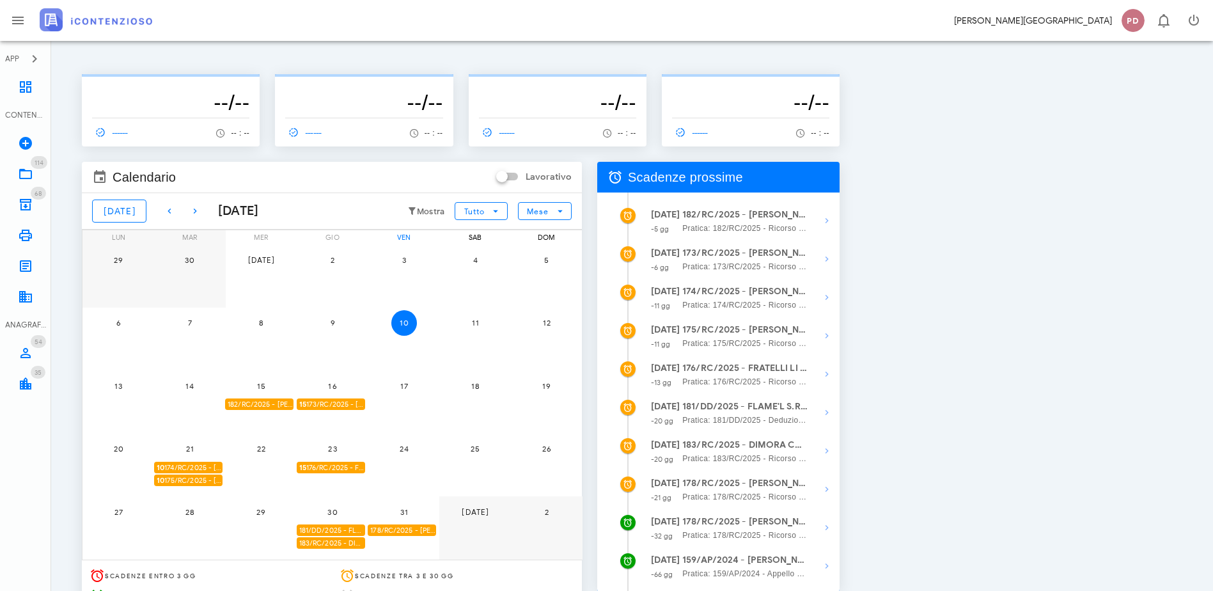
click at [66, 13] on img at bounding box center [96, 19] width 113 height 23
click at [1200, 15] on icon "button" at bounding box center [1193, 20] width 15 height 15
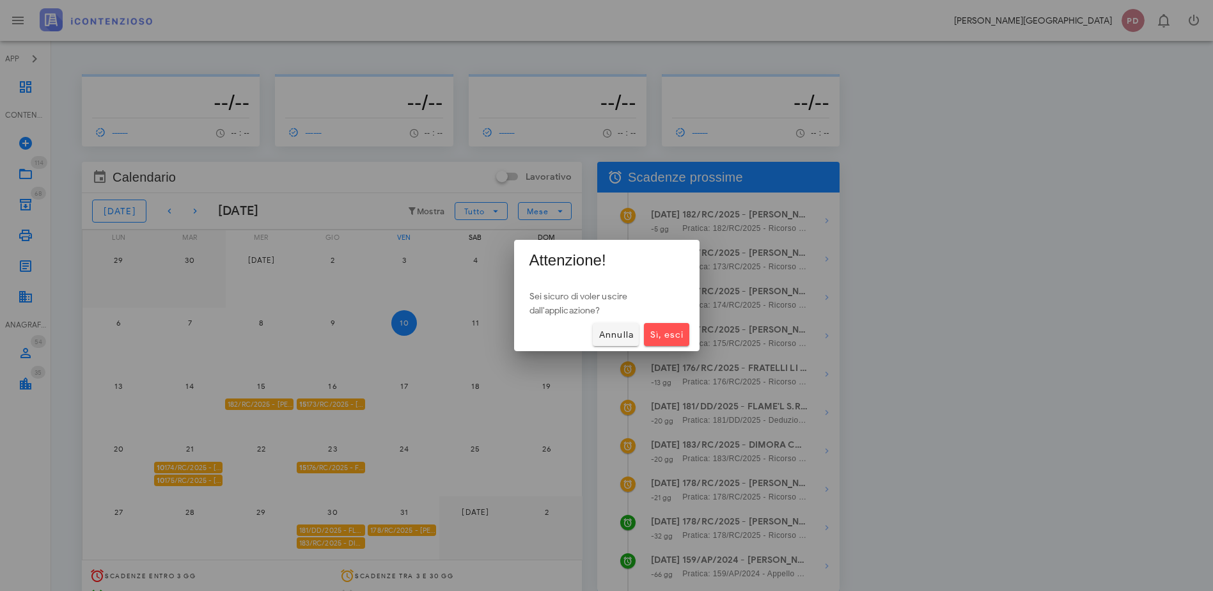
click at [644, 348] on div "Annulla Sì, esci" at bounding box center [606, 334] width 185 height 33
click at [653, 341] on button "Sì, esci" at bounding box center [666, 334] width 45 height 23
